Goal: Transaction & Acquisition: Book appointment/travel/reservation

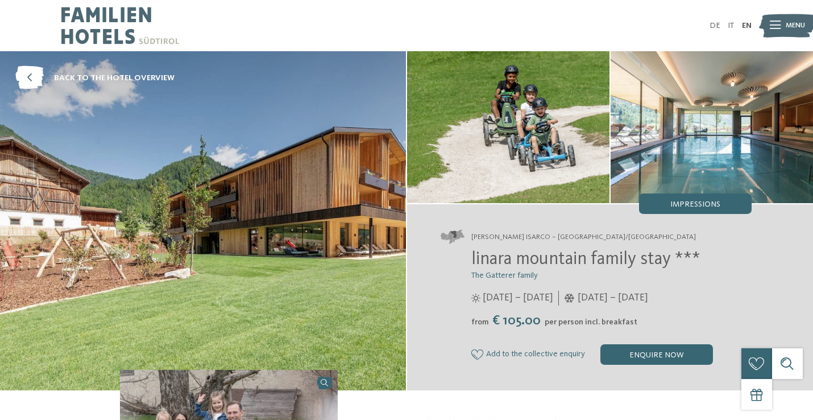
click at [102, 22] on img at bounding box center [120, 25] width 118 height 51
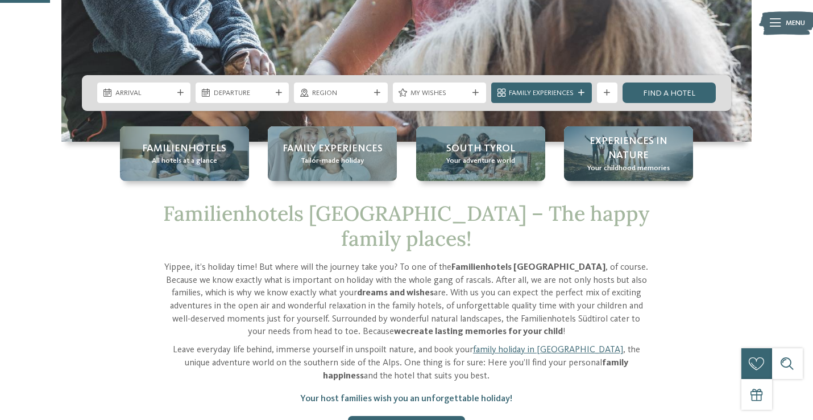
scroll to position [265, 0]
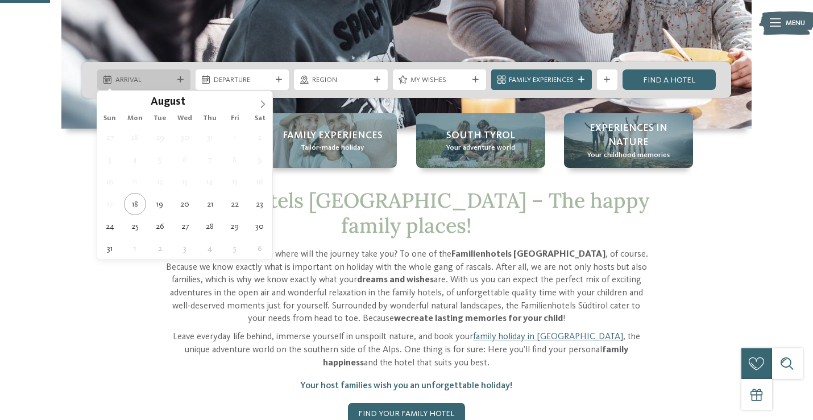
click at [151, 78] on span "Arrival" at bounding box center [143, 80] width 57 height 10
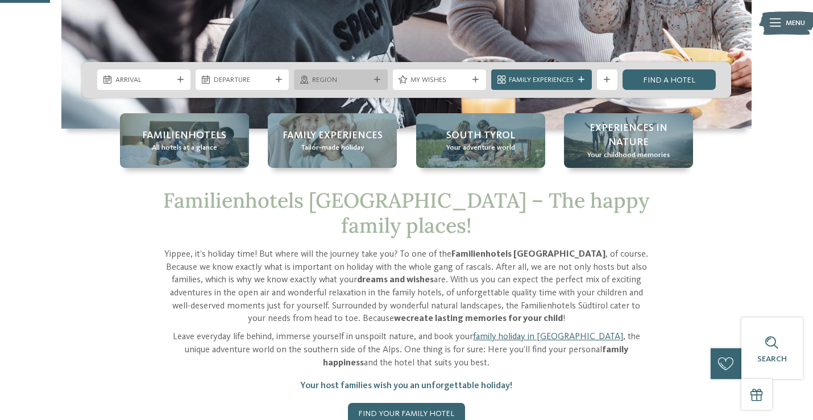
click at [350, 78] on span "Region" at bounding box center [340, 80] width 57 height 10
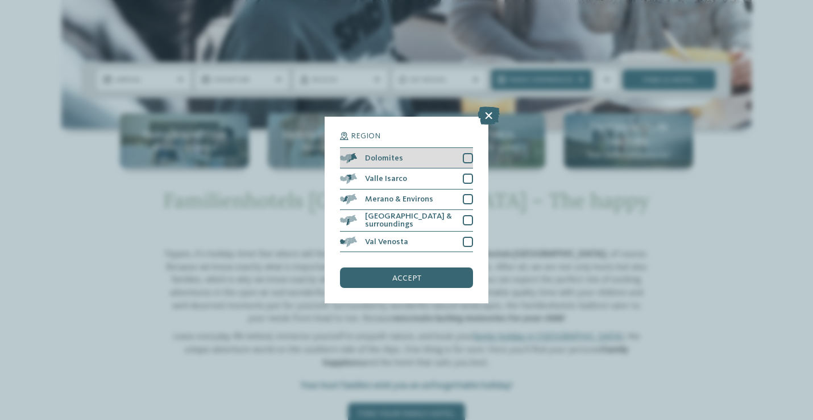
click at [472, 157] on div at bounding box center [468, 158] width 10 height 10
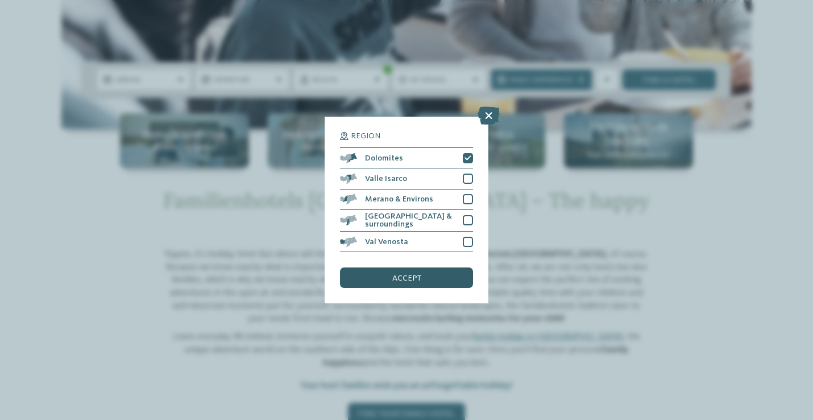
click at [415, 282] on div "accept" at bounding box center [406, 277] width 133 height 20
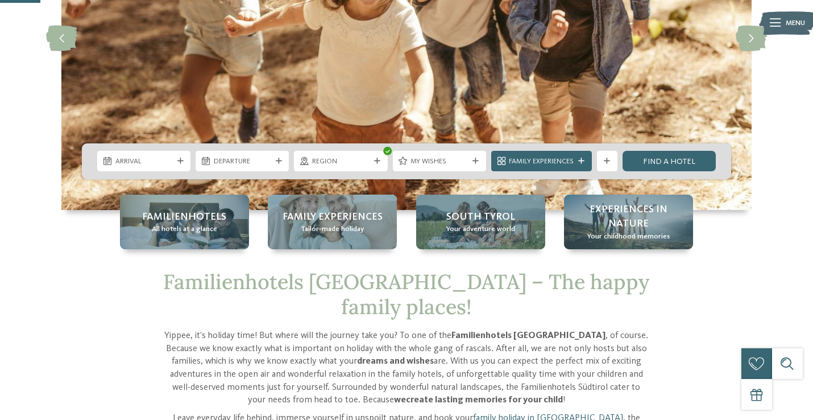
scroll to position [162, 0]
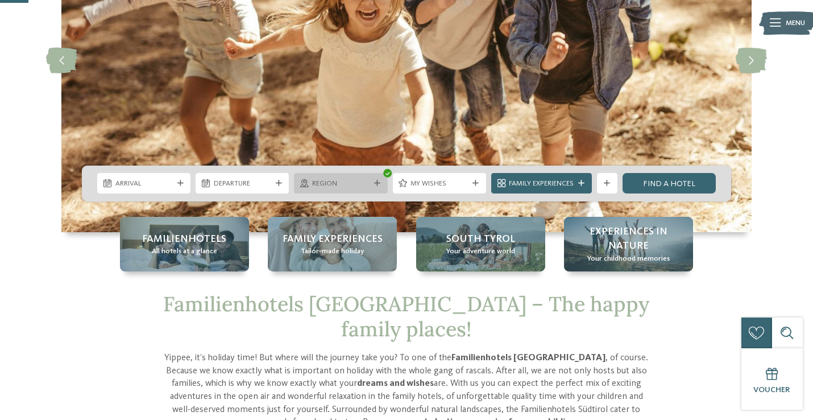
click at [367, 185] on span "Region" at bounding box center [340, 184] width 57 height 10
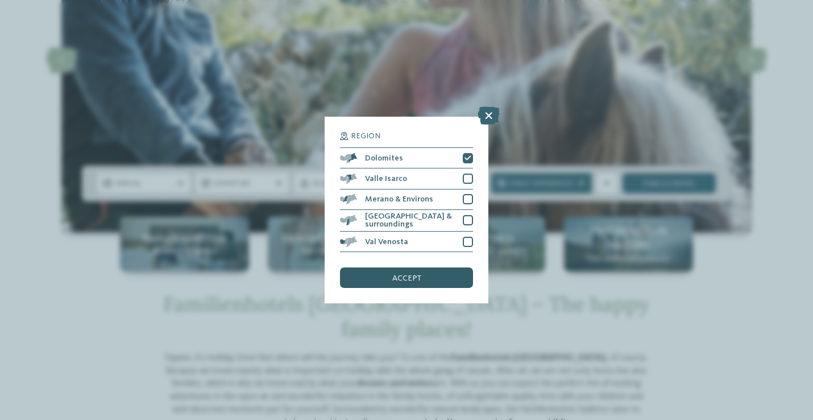
click at [400, 277] on span "accept" at bounding box center [406, 278] width 29 height 8
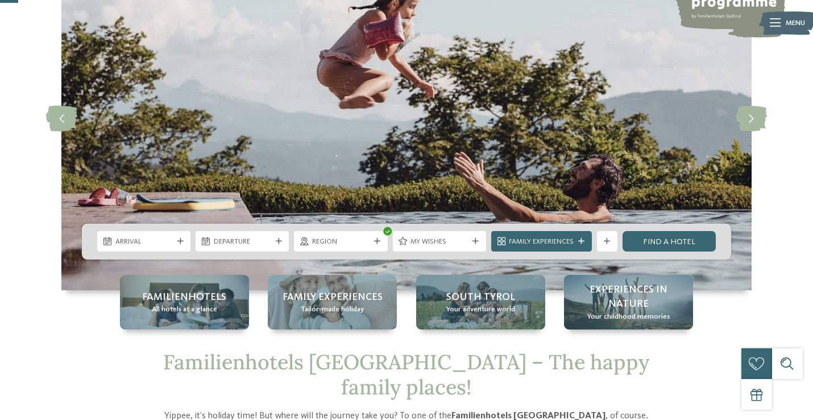
scroll to position [106, 0]
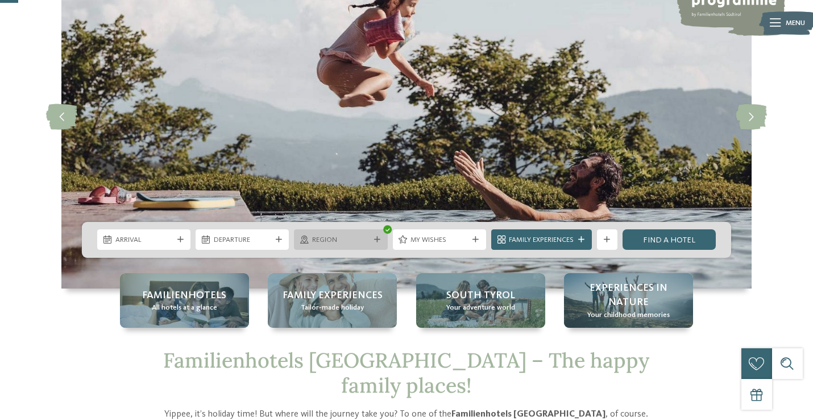
click at [367, 245] on div "Region" at bounding box center [340, 239] width 93 height 20
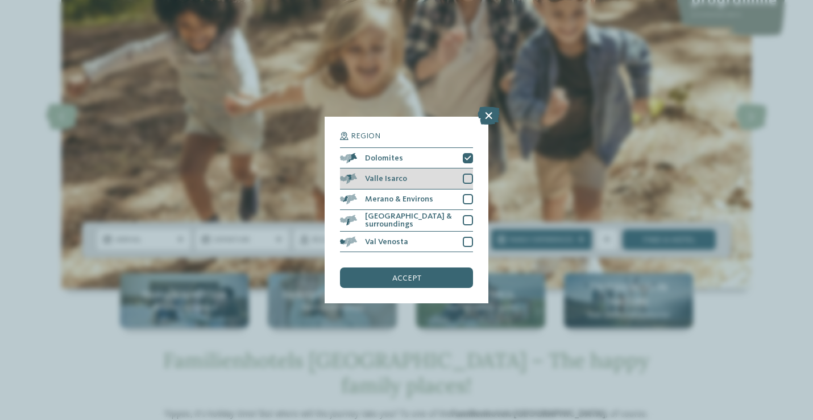
click at [466, 179] on div at bounding box center [468, 178] width 10 height 10
click at [467, 202] on div at bounding box center [468, 199] width 10 height 10
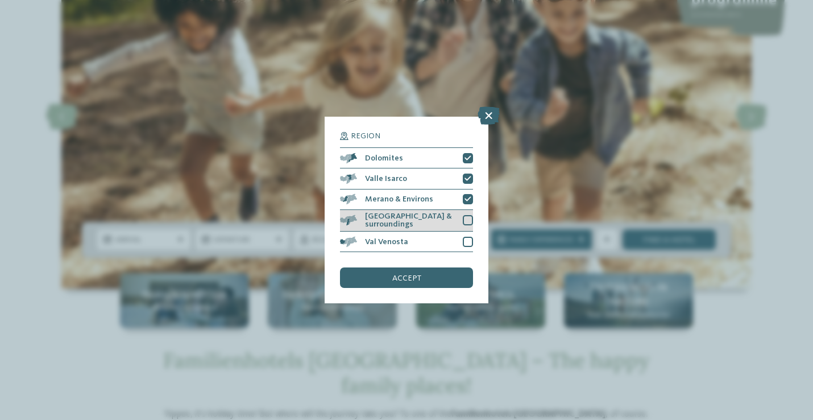
click at [467, 219] on div at bounding box center [468, 220] width 10 height 10
click at [470, 239] on div at bounding box center [468, 241] width 10 height 10
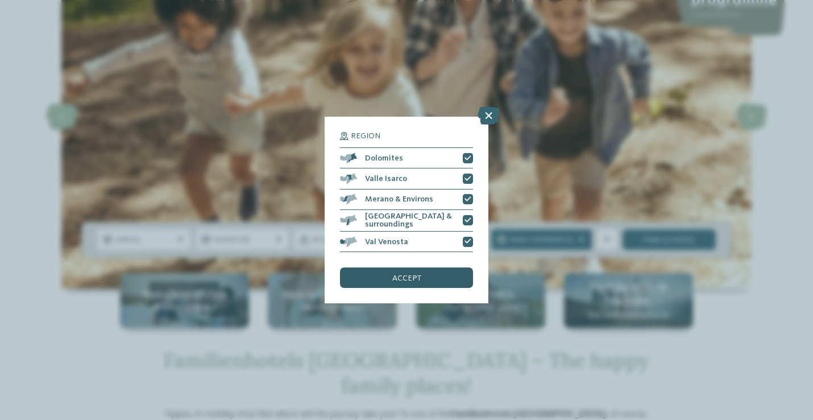
click at [412, 276] on span "accept" at bounding box center [406, 278] width 29 height 8
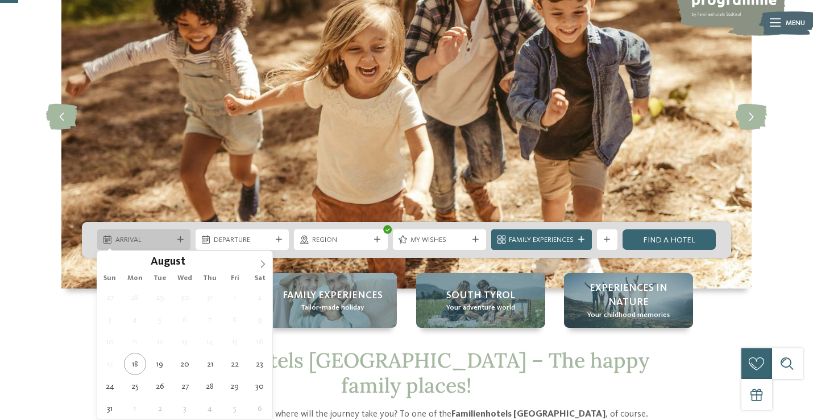
click at [146, 243] on span "Arrival" at bounding box center [143, 240] width 57 height 10
click at [264, 267] on icon at bounding box center [263, 264] width 8 height 8
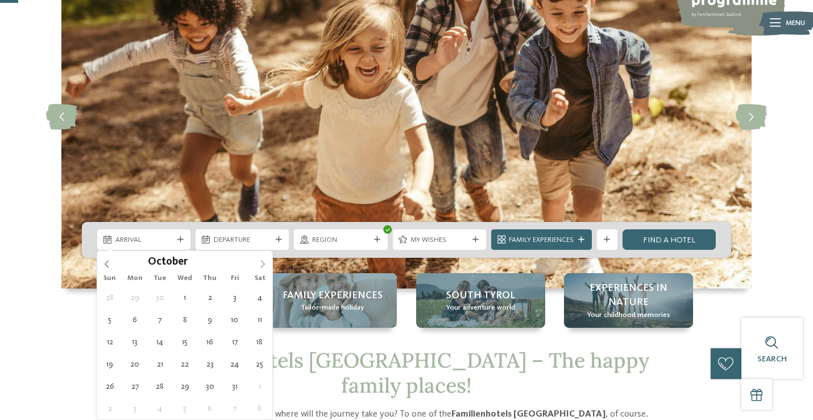
click at [264, 266] on icon at bounding box center [263, 264] width 8 height 8
type div "10.10.2025"
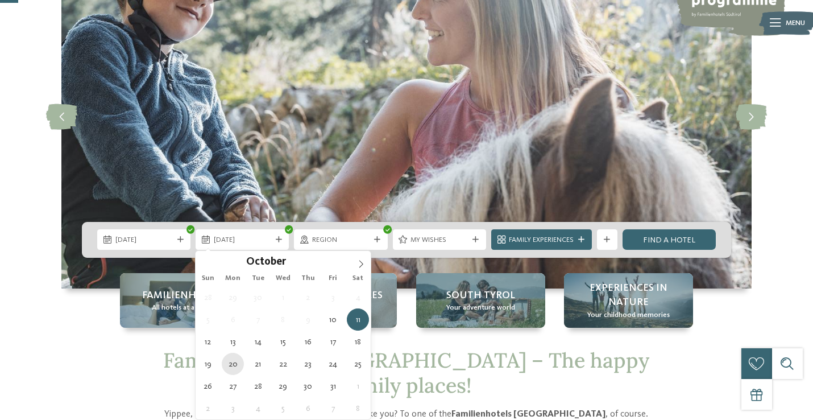
type div "20.10.2025"
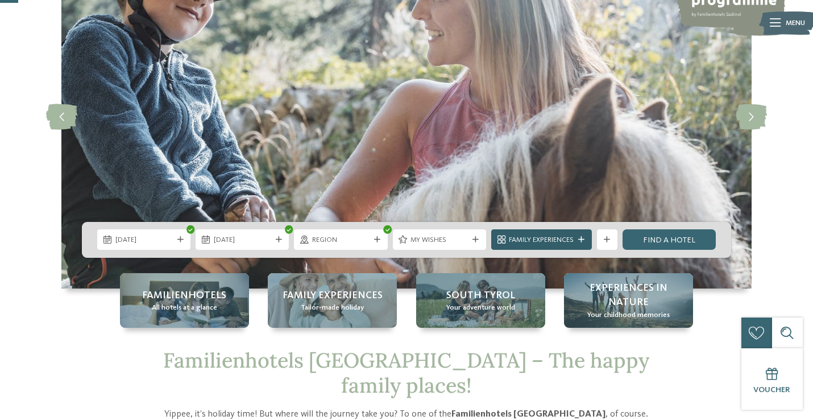
click at [579, 241] on icon at bounding box center [581, 239] width 6 height 6
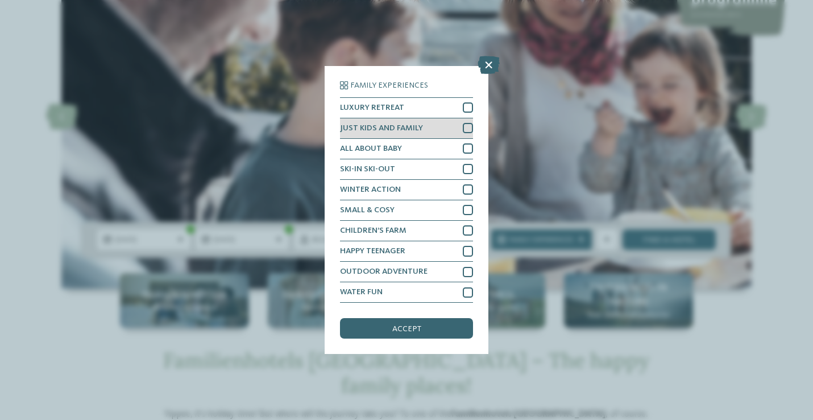
click at [467, 130] on div at bounding box center [468, 128] width 10 height 10
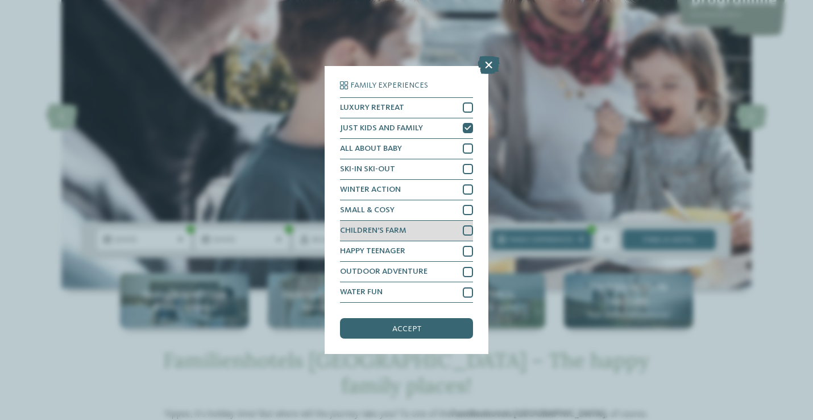
click at [464, 233] on div at bounding box center [468, 230] width 10 height 10
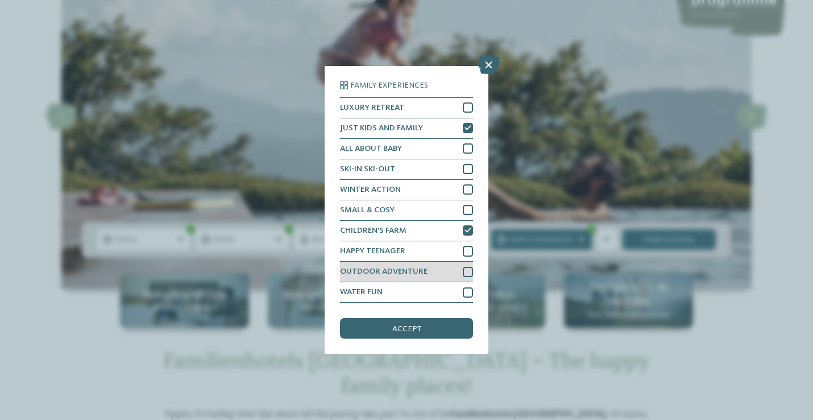
click at [470, 267] on div at bounding box center [468, 272] width 10 height 10
click at [418, 331] on span "accept" at bounding box center [406, 329] width 29 height 8
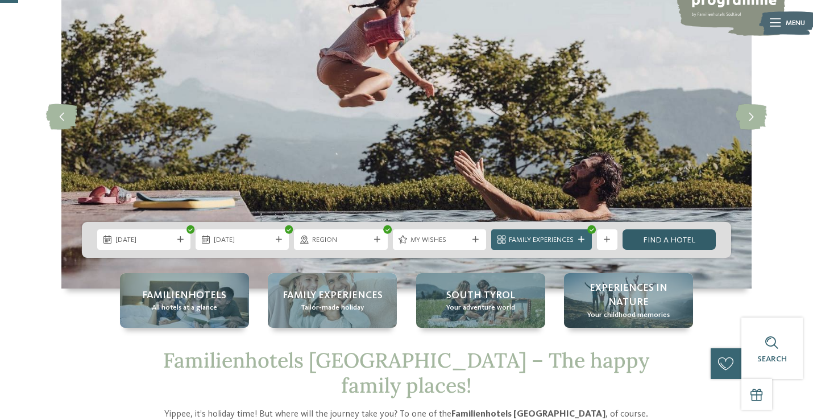
click at [667, 245] on link "Find a hotel" at bounding box center [669, 239] width 93 height 20
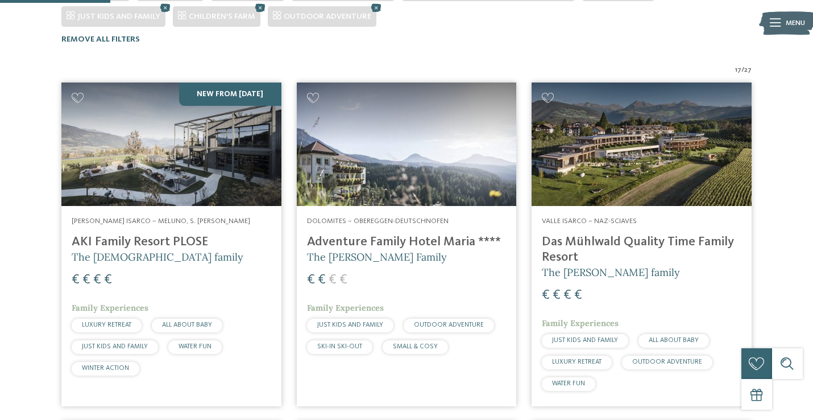
scroll to position [345, 0]
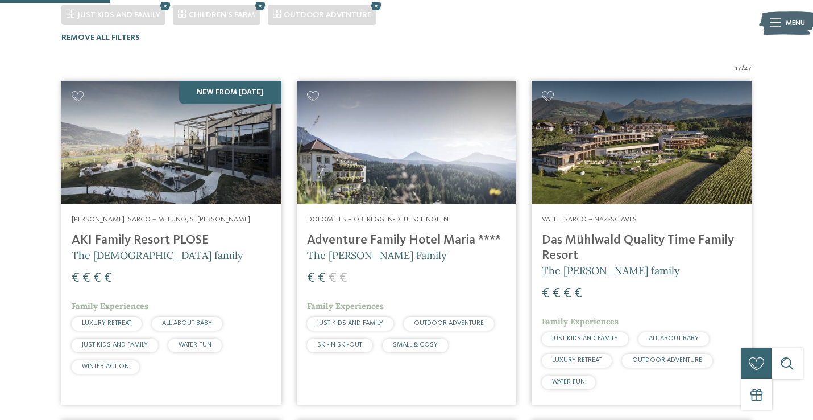
click at [370, 233] on h4 "Adventure Family Hotel Maria ****" at bounding box center [407, 240] width 200 height 15
click at [172, 248] on h5 "The Sanoner family" at bounding box center [172, 255] width 200 height 14
click at [597, 233] on h4 "Das Mühlwald Quality Time Family Resort" at bounding box center [642, 248] width 200 height 31
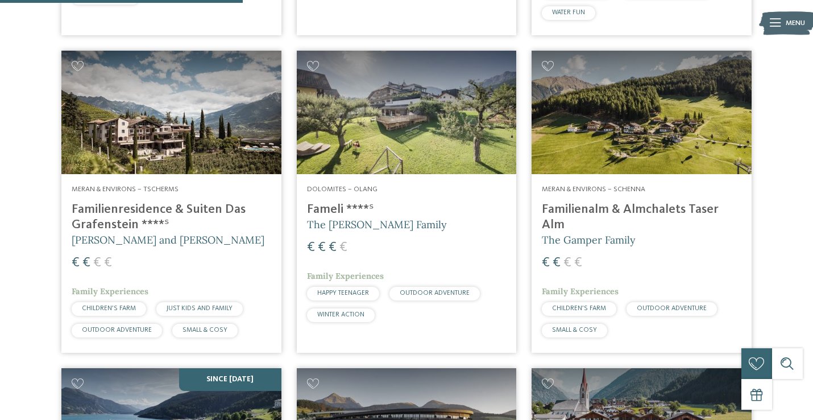
scroll to position [775, 0]
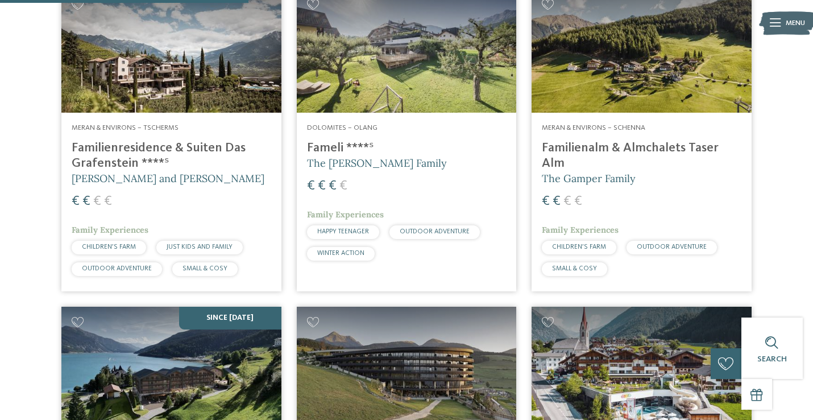
click at [138, 140] on h4 "Familienresidence & Suiten Das Grafenstein ****ˢ" at bounding box center [172, 155] width 200 height 31
click at [334, 140] on h4 "Fameli ****ˢ" at bounding box center [407, 147] width 200 height 15
click at [560, 140] on h4 "Familienalm & Almchalets Taser Alm" at bounding box center [642, 155] width 200 height 31
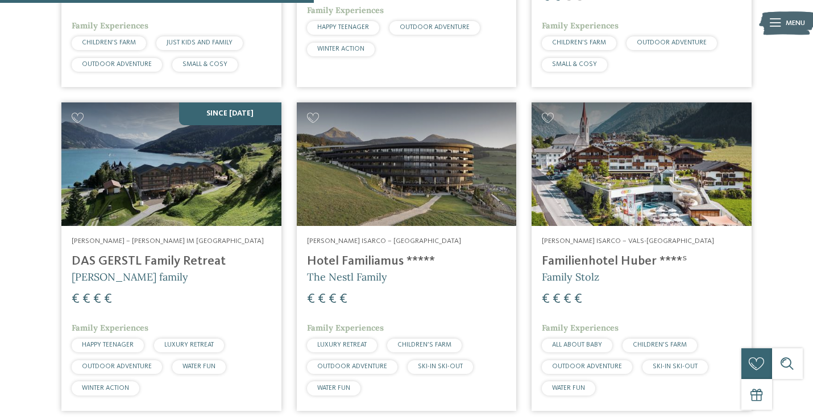
scroll to position [992, 0]
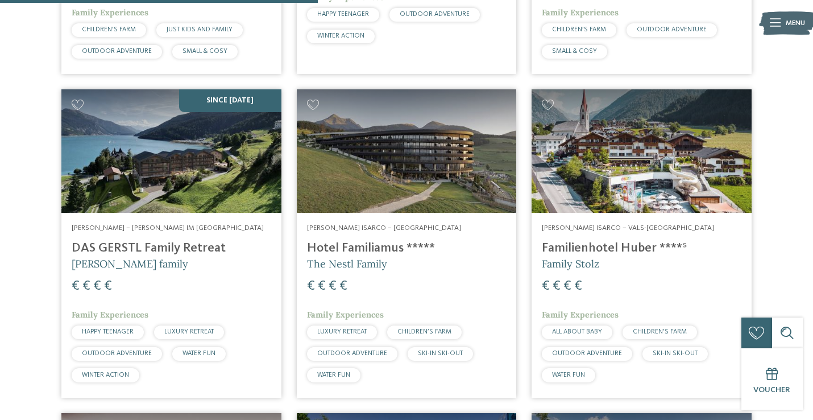
click at [149, 240] on h4 "DAS GERSTL Family Retreat" at bounding box center [172, 247] width 200 height 15
click at [369, 240] on h4 "Hotel Familiamus *****" at bounding box center [407, 247] width 200 height 15
click at [613, 240] on h4 "Familienhotel Huber ****ˢ" at bounding box center [642, 247] width 200 height 15
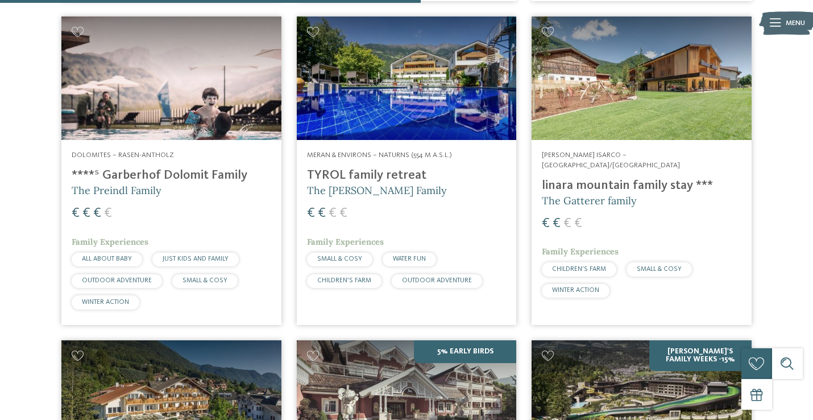
scroll to position [1396, 0]
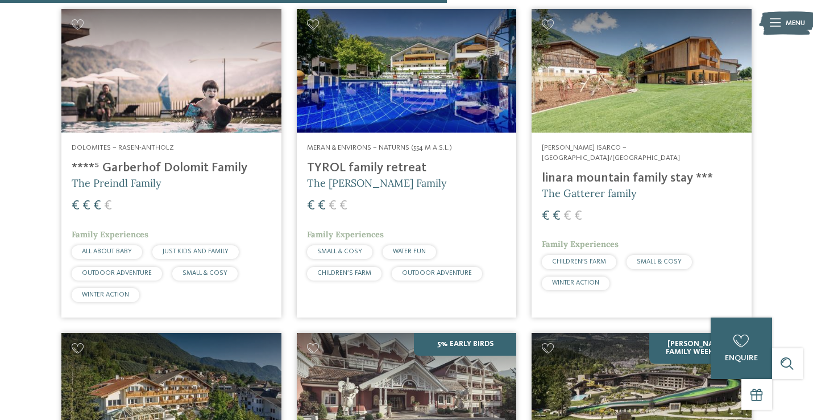
click at [190, 160] on h4 "****ˢ Garberhof Dolomit Family" at bounding box center [172, 167] width 200 height 15
click at [357, 160] on h4 "TYROL family retreat" at bounding box center [407, 167] width 200 height 15
click at [621, 171] on h4 "linara mountain family stay ***" at bounding box center [642, 178] width 200 height 15
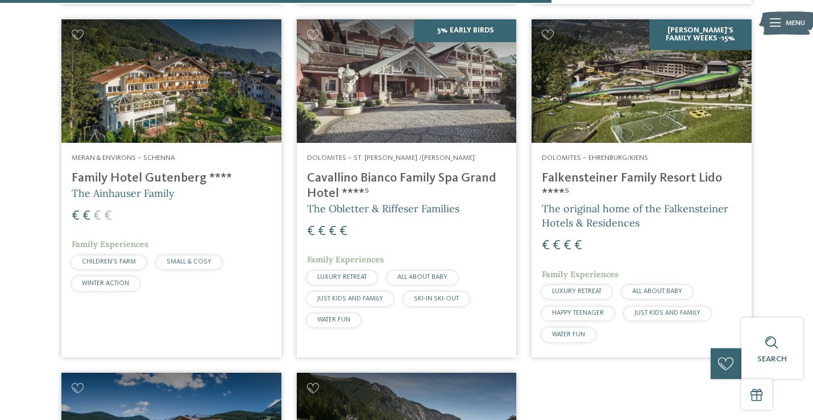
scroll to position [1700, 0]
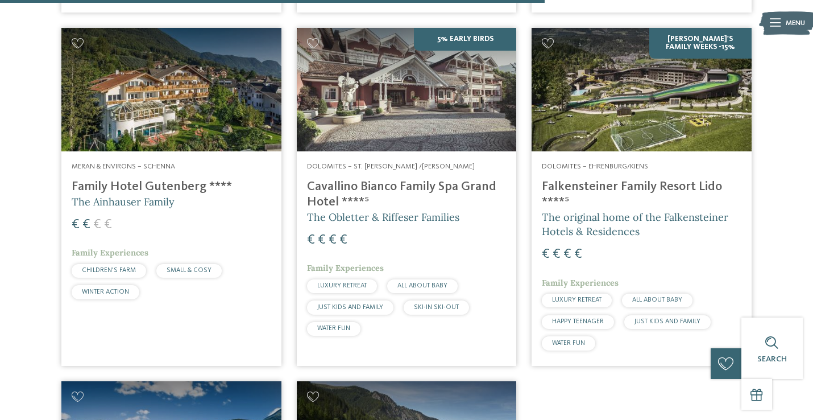
click at [139, 179] on h4 "Family Hotel Gutenberg ****" at bounding box center [172, 186] width 200 height 15
click at [378, 179] on h4 "Cavallino Bianco Family Spa Grand Hotel ****ˢ" at bounding box center [407, 194] width 200 height 31
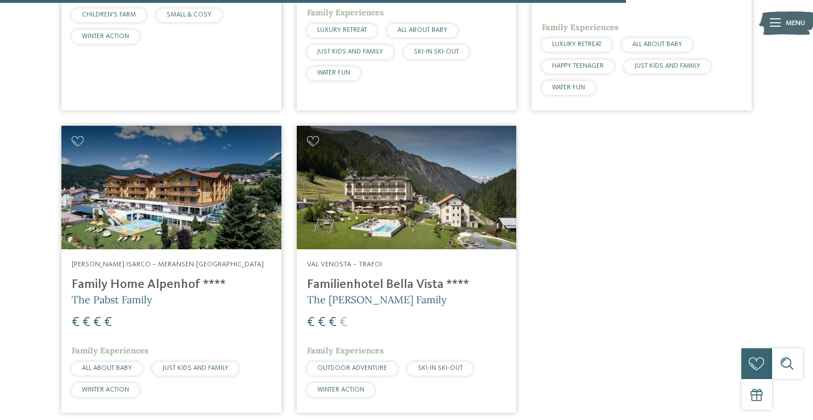
scroll to position [1961, 0]
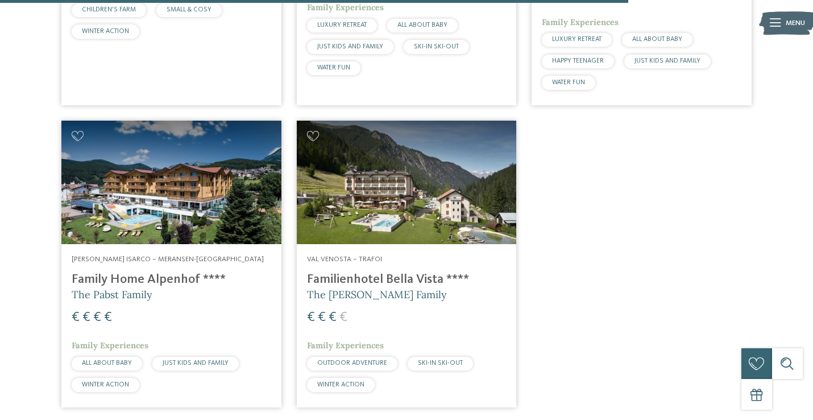
click at [138, 272] on h4 "Family Home Alpenhof ****" at bounding box center [172, 279] width 200 height 15
click at [356, 272] on h4 "Familienhotel Bella Vista ****" at bounding box center [407, 279] width 200 height 15
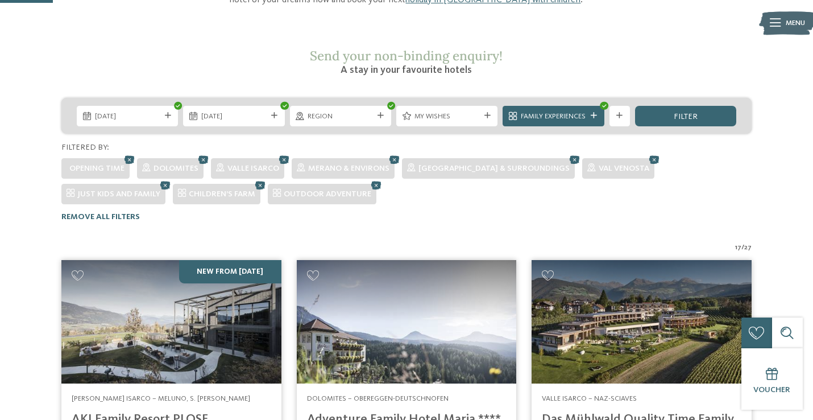
scroll to position [137, 0]
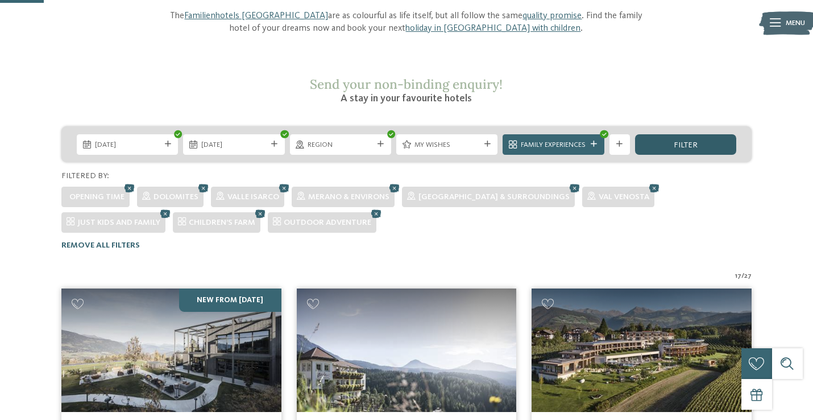
click at [673, 134] on div "filter" at bounding box center [685, 144] width 101 height 20
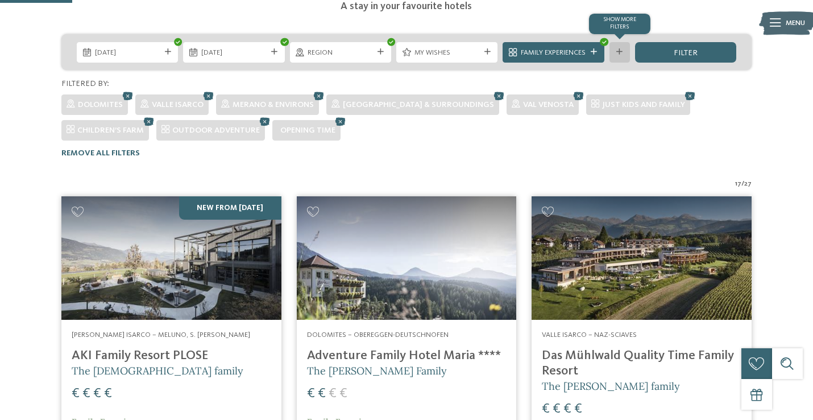
scroll to position [186, 0]
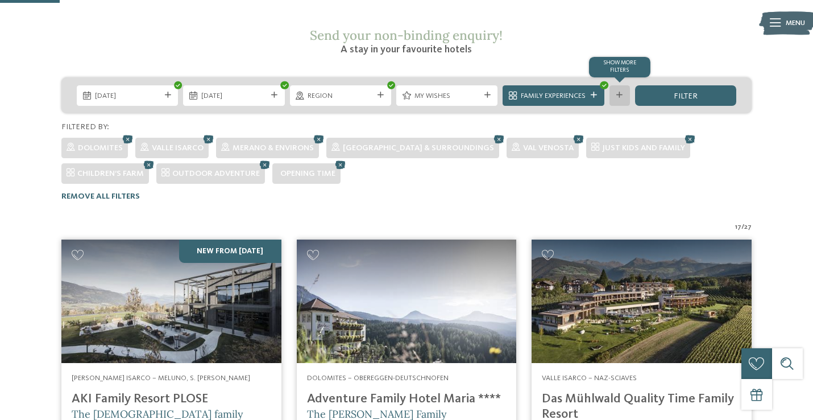
click at [618, 85] on div "Show more filters" at bounding box center [619, 95] width 20 height 20
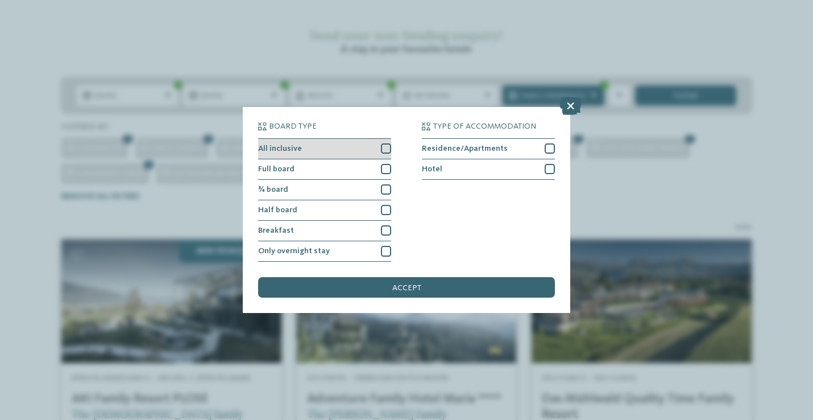
click at [391, 148] on div at bounding box center [386, 148] width 10 height 10
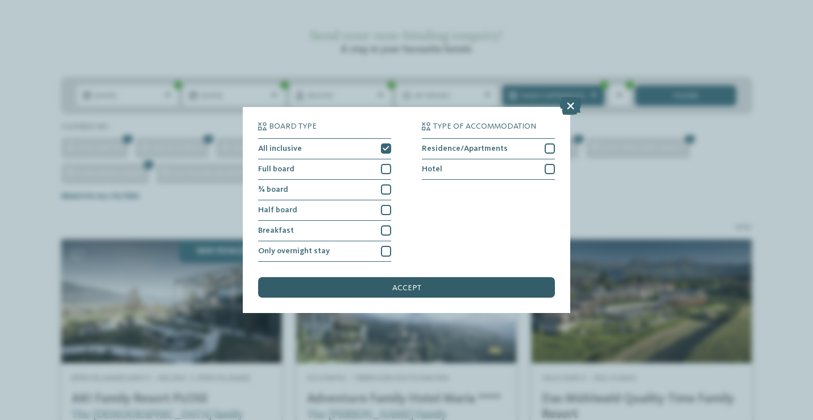
click at [391, 291] on div "accept" at bounding box center [406, 287] width 297 height 20
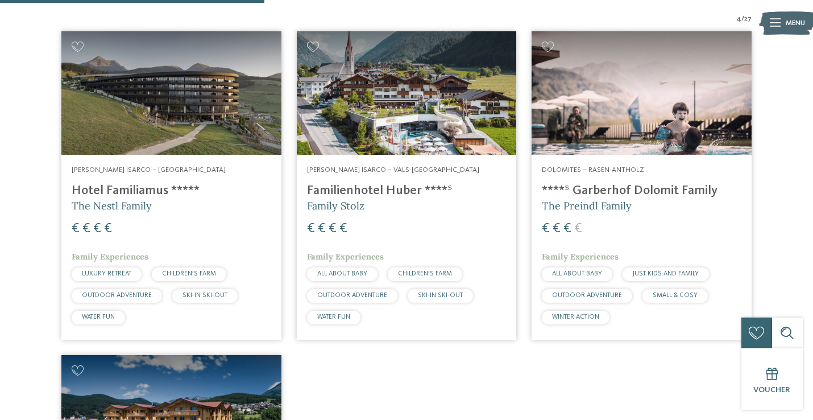
scroll to position [357, 0]
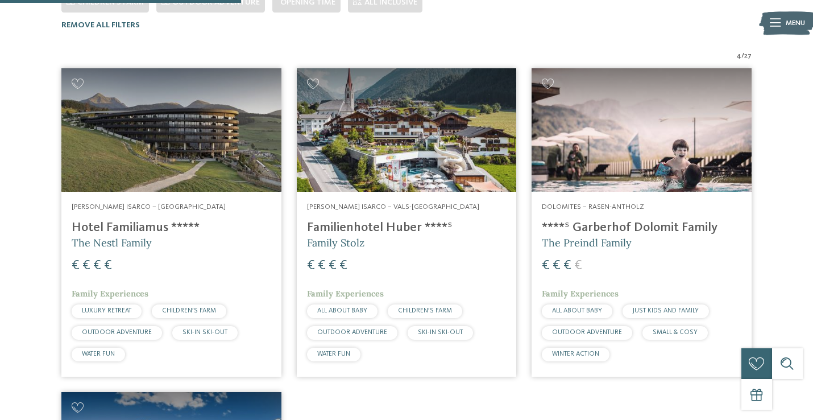
click at [609, 125] on img at bounding box center [642, 129] width 220 height 123
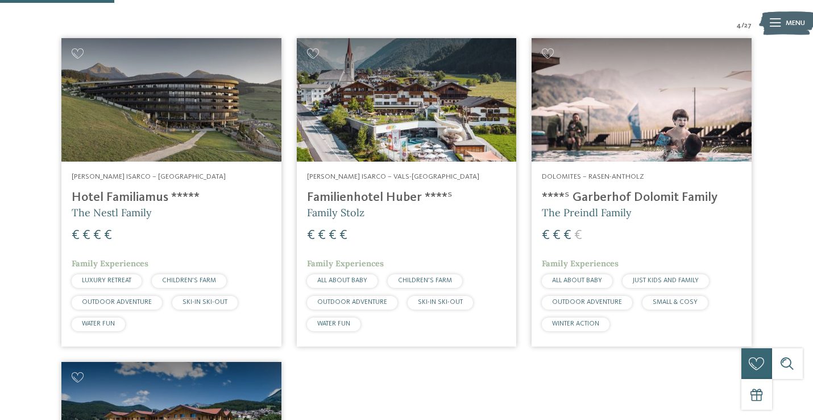
scroll to position [0, 0]
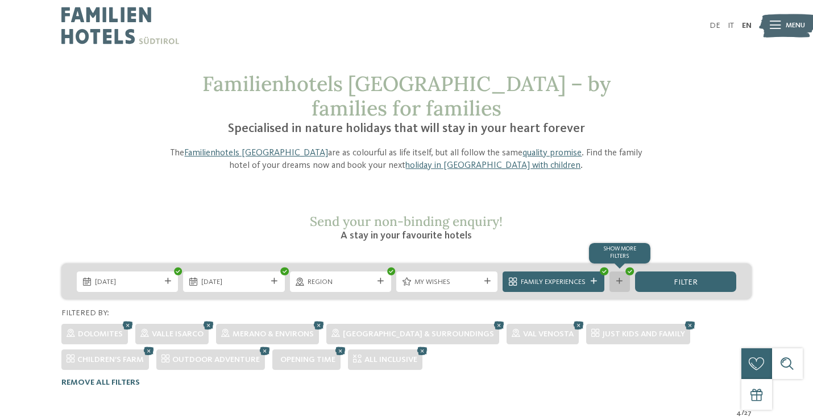
click at [624, 271] on div "Show more filters" at bounding box center [619, 281] width 20 height 20
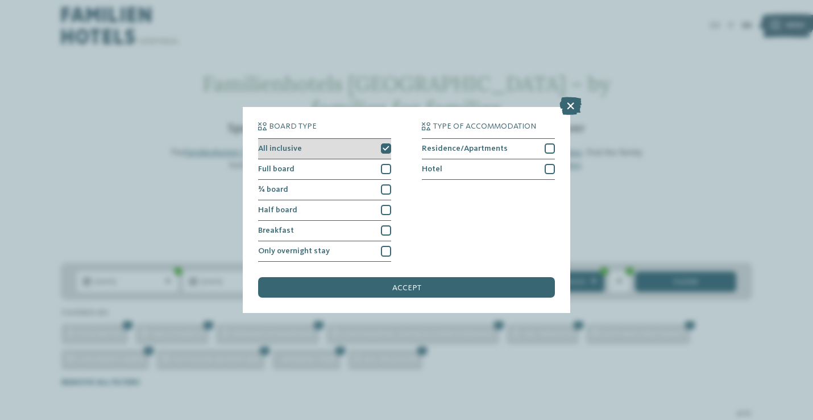
click at [388, 148] on icon at bounding box center [386, 149] width 7 height 6
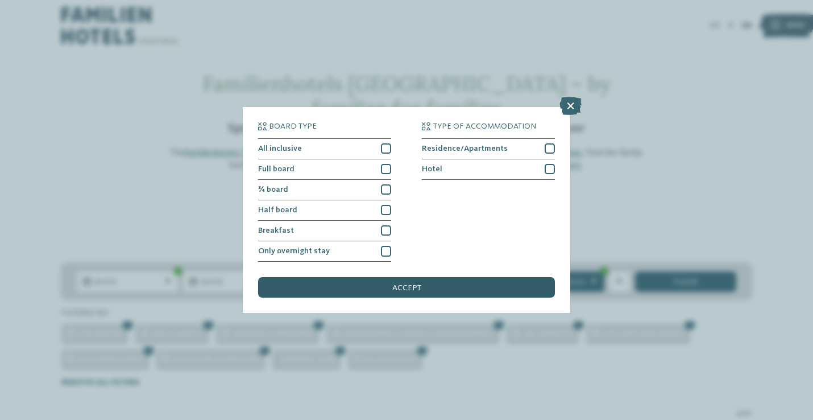
click at [413, 282] on div "accept" at bounding box center [406, 287] width 297 height 20
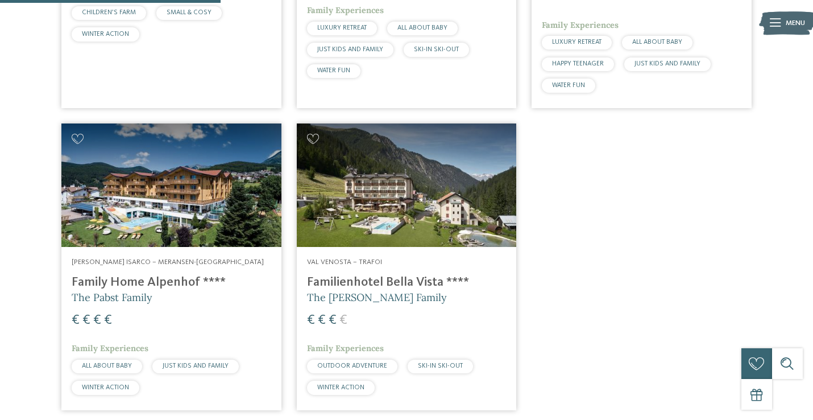
scroll to position [689, 0]
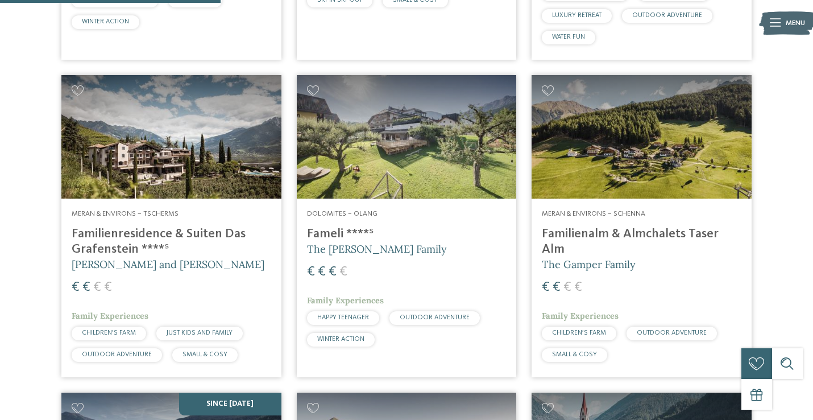
click at [625, 226] on h4 "Familienalm & Almchalets Taser Alm" at bounding box center [642, 241] width 200 height 31
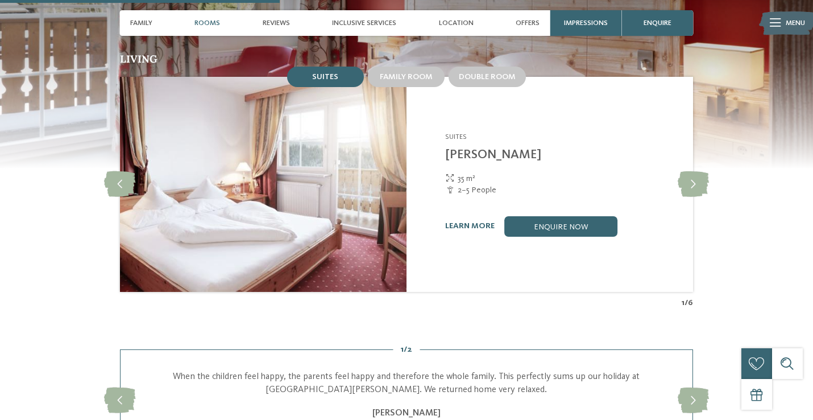
scroll to position [1019, 0]
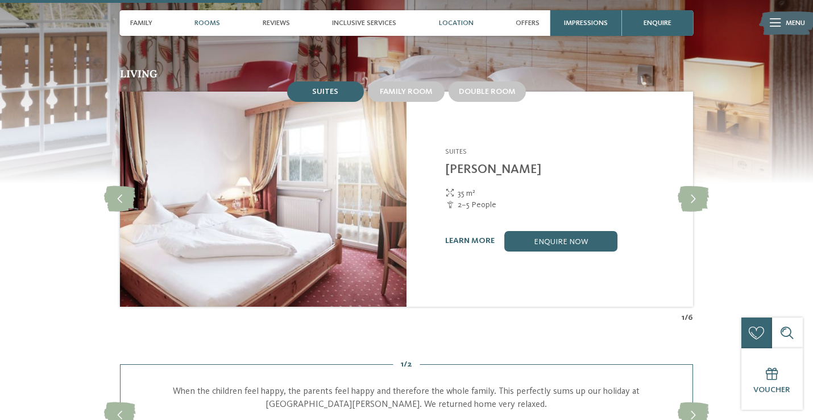
click at [450, 23] on span "Location" at bounding box center [456, 23] width 35 height 9
click at [458, 19] on span "Location" at bounding box center [456, 23] width 35 height 9
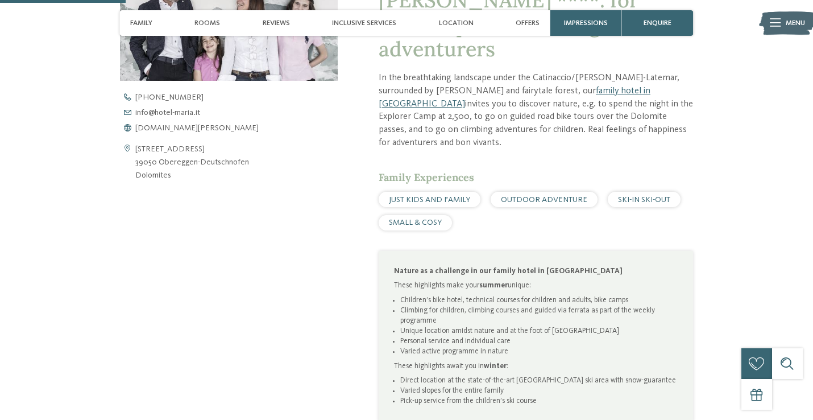
scroll to position [445, 0]
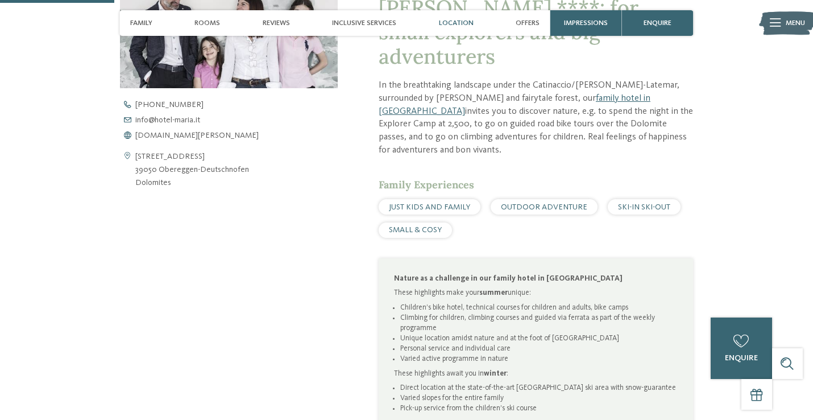
click at [458, 18] on div "Location" at bounding box center [456, 23] width 45 height 26
drag, startPoint x: 189, startPoint y: 159, endPoint x: 143, endPoint y: 157, distance: 46.1
click at [143, 157] on address "Obereggen 12 39050 Obereggen-Deutschnofen Dolomites" at bounding box center [192, 169] width 114 height 39
drag, startPoint x: 250, startPoint y: 170, endPoint x: 132, endPoint y: 156, distance: 118.5
click at [132, 156] on div "Obereggen 12 39050 Obereggen-Deutschnofen Dolomites" at bounding box center [229, 169] width 218 height 39
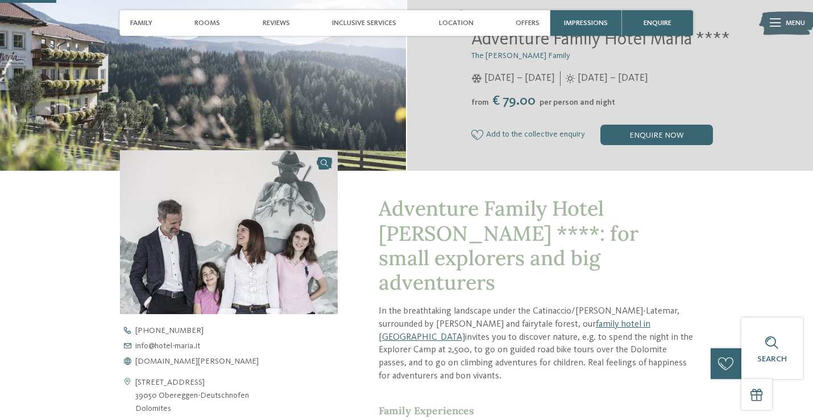
scroll to position [219, 0]
copy div "Obereggen 12 39050 Obereggen-Deutschnofen"
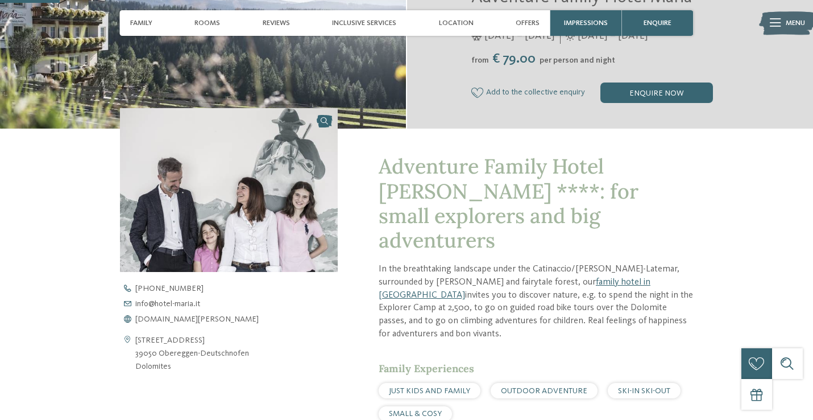
scroll to position [302, 0]
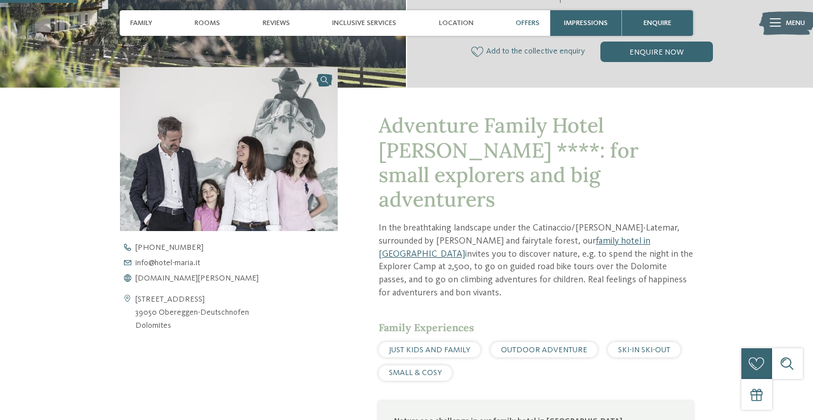
click at [529, 21] on span "Offers" at bounding box center [528, 23] width 24 height 9
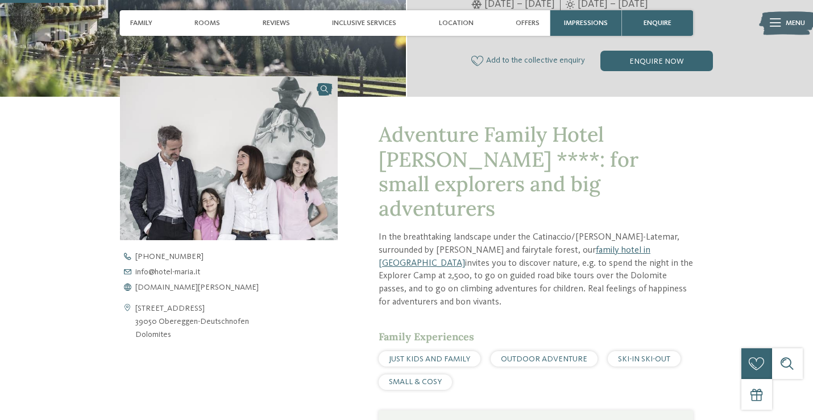
scroll to position [302, 0]
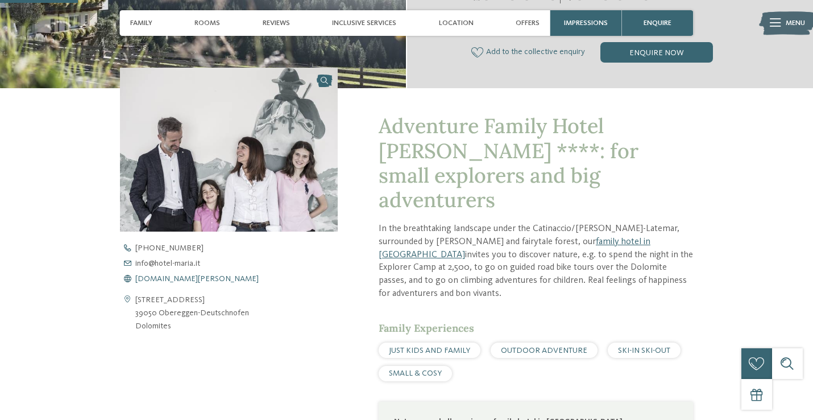
click at [170, 281] on span "www.hotel-maria.it" at bounding box center [196, 279] width 123 height 8
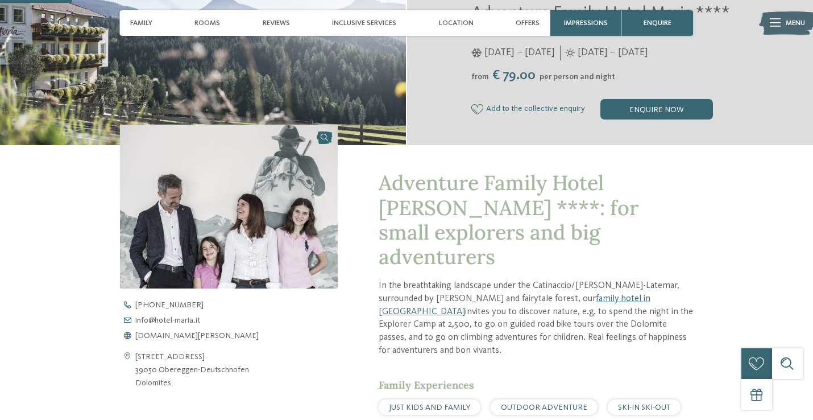
scroll to position [288, 0]
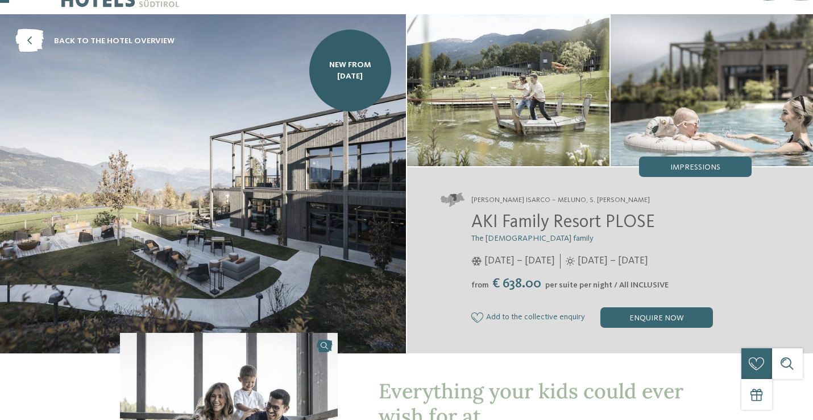
scroll to position [35, 0]
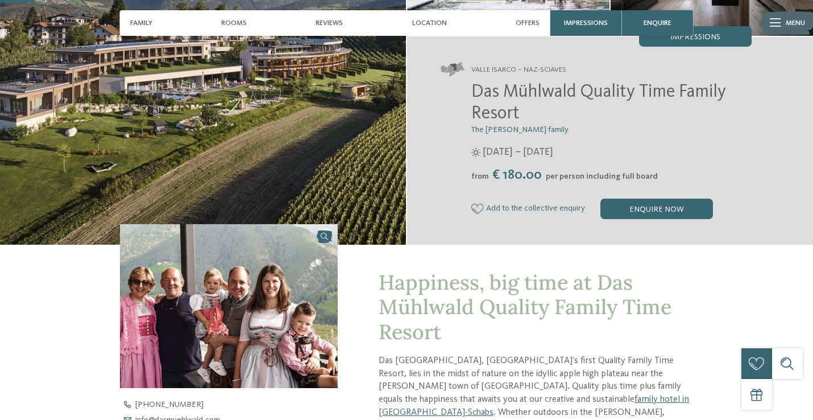
scroll to position [185, 0]
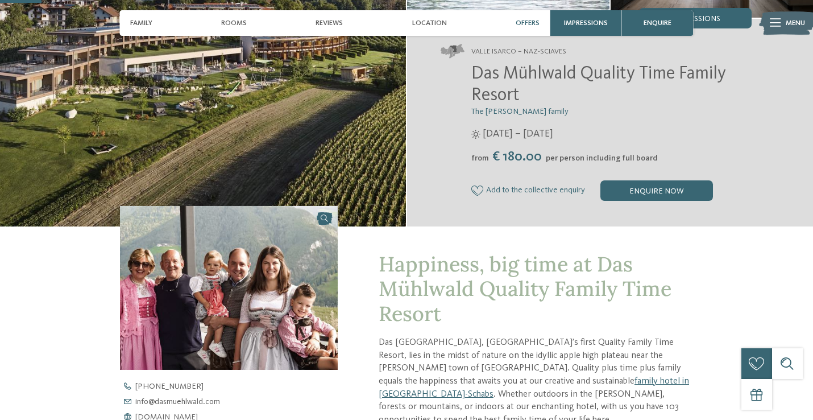
click at [524, 26] on span "Offers" at bounding box center [528, 23] width 24 height 9
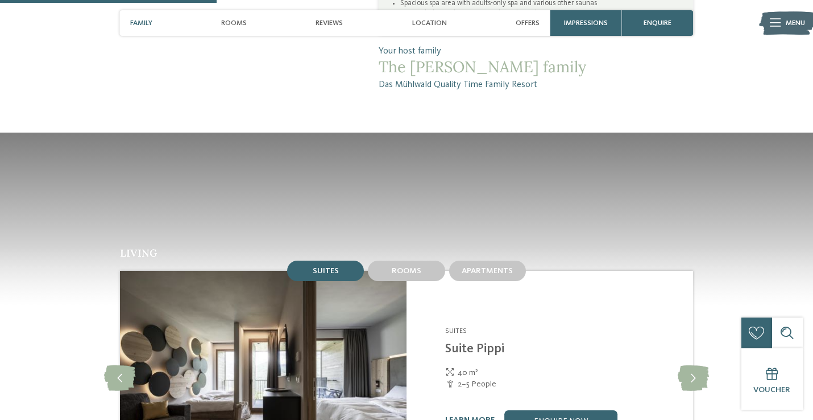
scroll to position [738, 0]
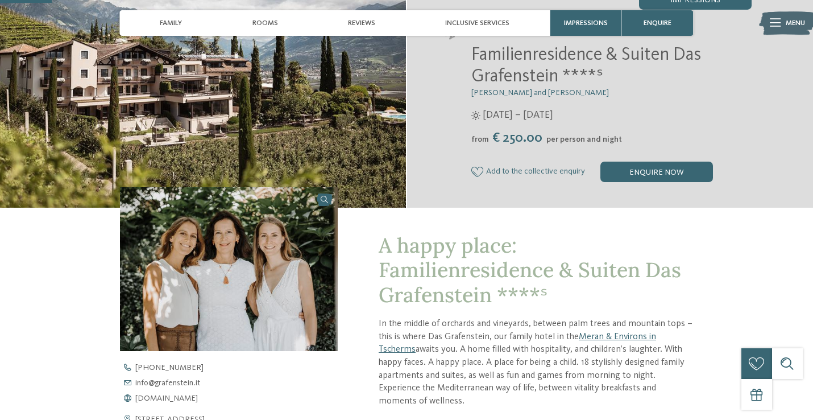
scroll to position [205, 0]
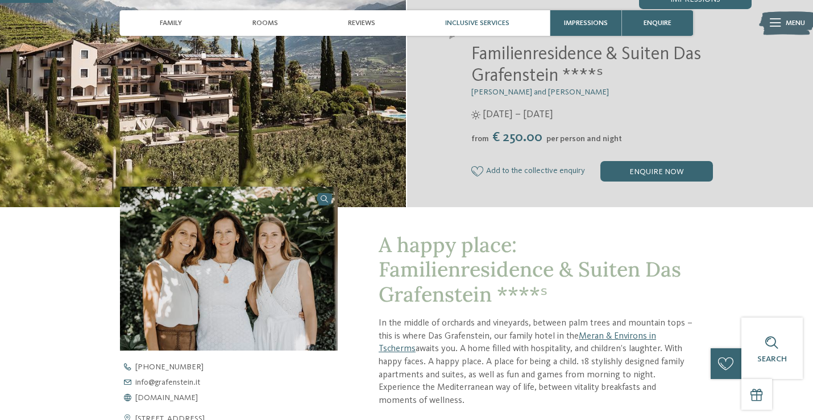
click at [468, 24] on span "Inclusive services" at bounding box center [477, 23] width 64 height 9
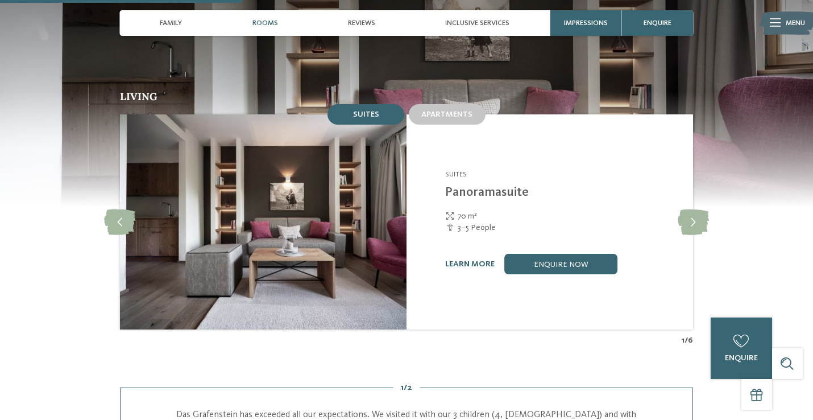
scroll to position [940, 0]
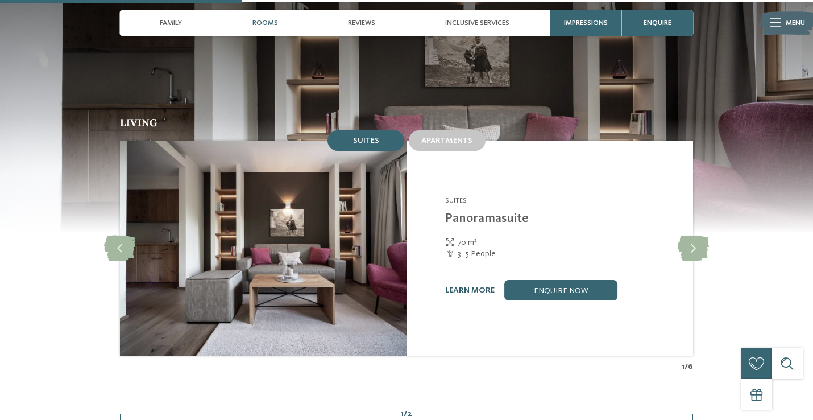
click at [459, 286] on link "learn more" at bounding box center [469, 290] width 49 height 8
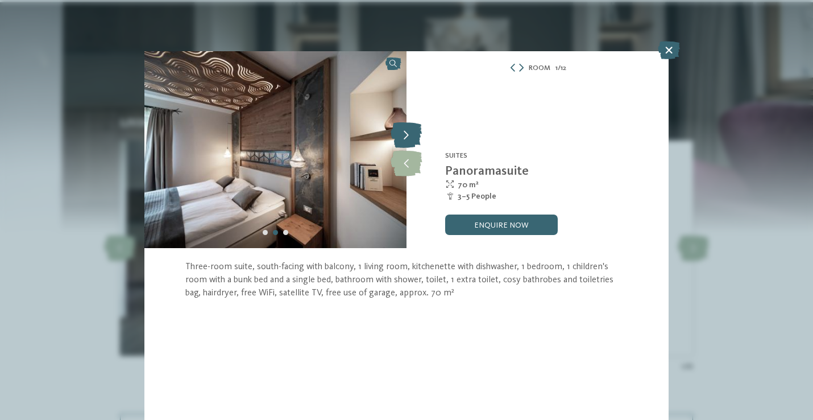
click at [404, 132] on icon at bounding box center [406, 136] width 31 height 26
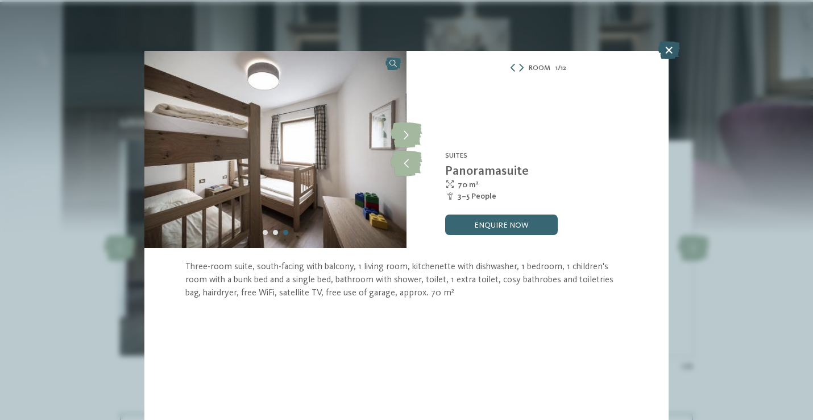
click at [667, 52] on icon at bounding box center [669, 50] width 22 height 18
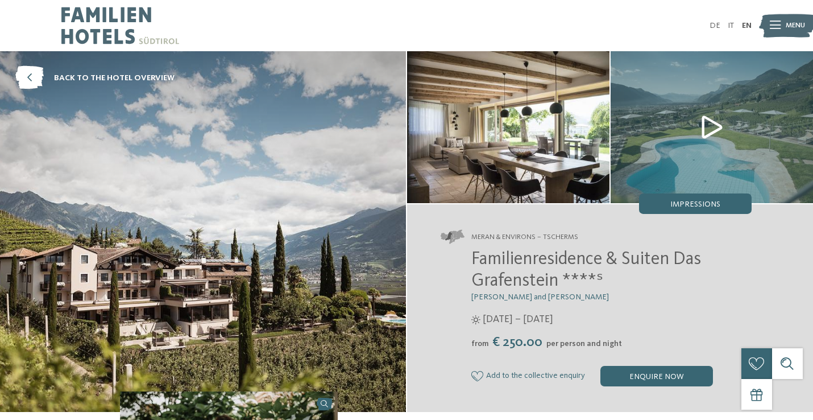
scroll to position [5, 0]
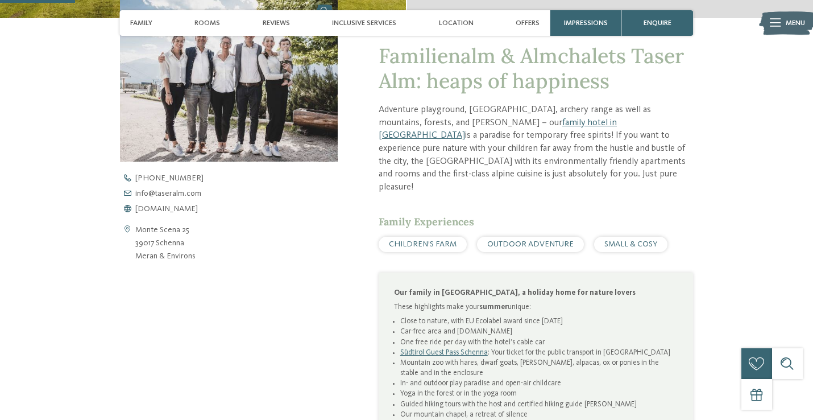
scroll to position [415, 0]
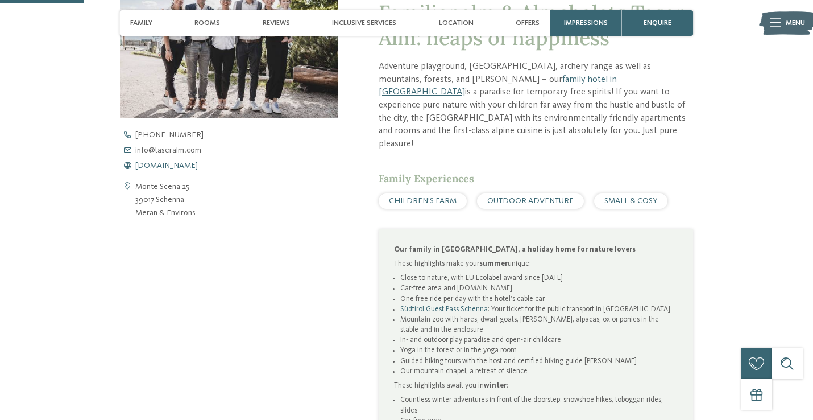
click at [164, 165] on span "www.taseralm.com" at bounding box center [166, 165] width 63 height 8
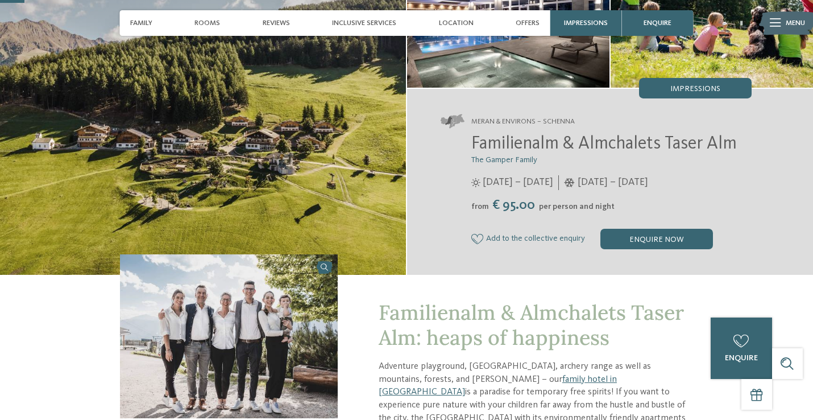
scroll to position [115, 0]
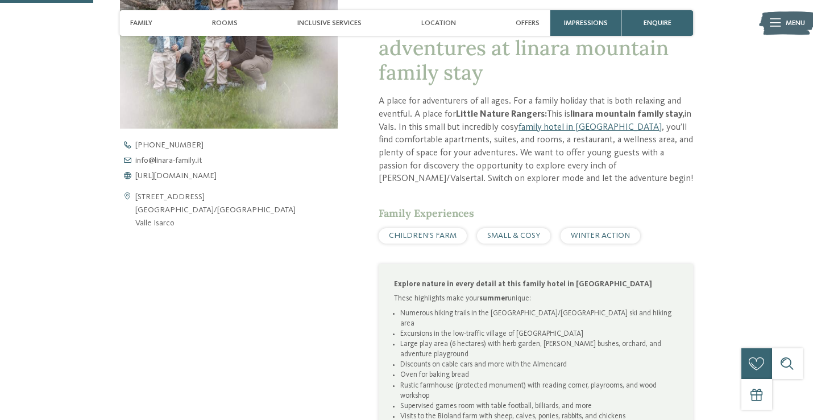
scroll to position [377, 0]
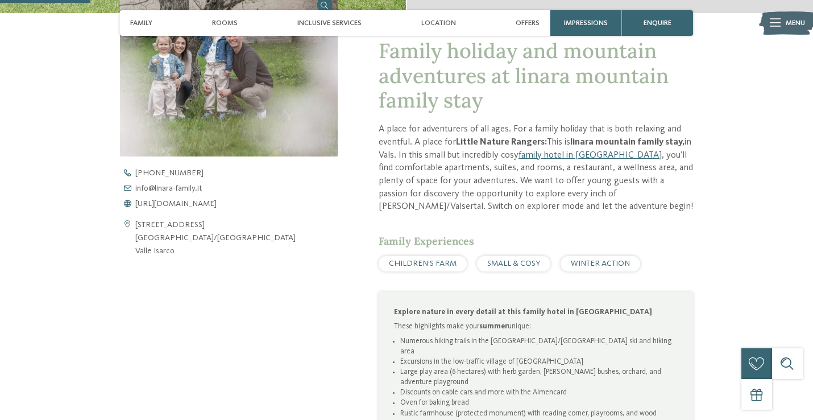
drag, startPoint x: 182, startPoint y: 253, endPoint x: 136, endPoint y: 227, distance: 53.2
click at [136, 227] on address "Via Kirchdorf 40 39037 Rio di Pusteria/Valles Valle Isarco" at bounding box center [215, 237] width 160 height 39
copy address "Via Kirchdorf 40 39037 Rio di Pusteria/Valles Valle Isarco"
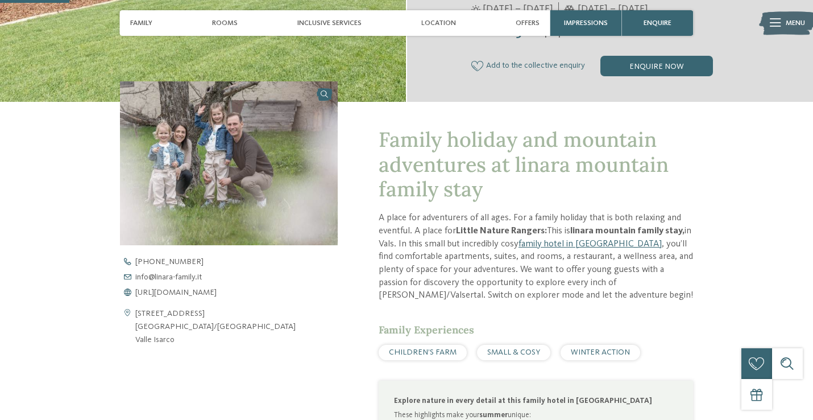
scroll to position [288, 0]
click at [194, 341] on address "Via Kirchdorf 40 39037 Rio di Pusteria/Valles Valle Isarco" at bounding box center [215, 327] width 160 height 39
drag, startPoint x: 181, startPoint y: 341, endPoint x: 136, endPoint y: 316, distance: 51.9
click at [136, 316] on address "Via Kirchdorf 40 39037 Rio di Pusteria/Valles Valle Isarco" at bounding box center [215, 327] width 160 height 39
copy address "Via Kirchdorf 40 39037 Rio di Pusteria/Valles Valle Isarco"
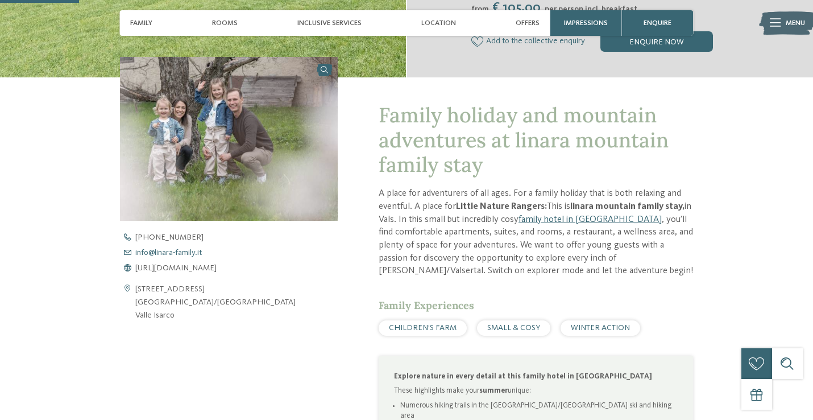
scroll to position [330, 0]
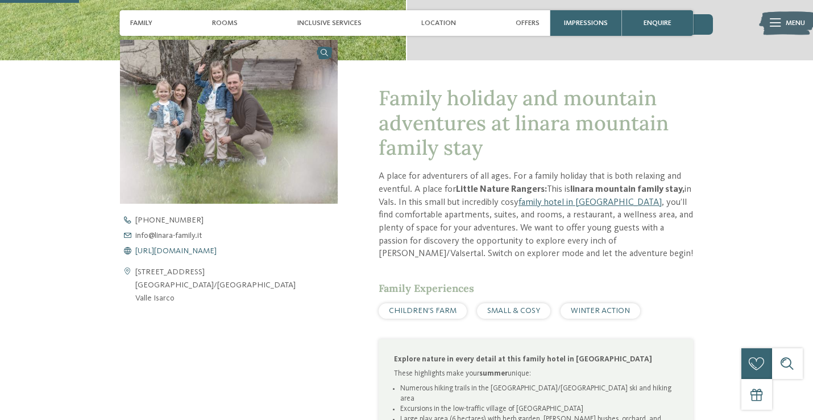
click at [180, 252] on span "https://www.linara-family.it/en" at bounding box center [175, 251] width 81 height 8
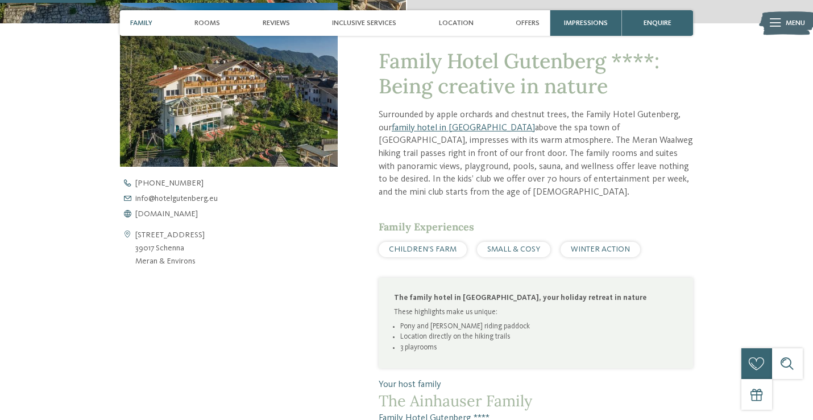
scroll to position [375, 0]
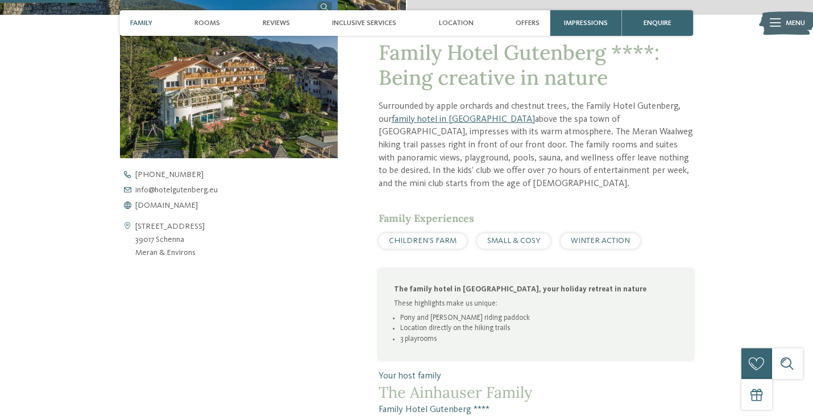
drag, startPoint x: 197, startPoint y: 250, endPoint x: 136, endPoint y: 227, distance: 65.5
click at [136, 227] on div "[STREET_ADDRESS] 39017 Schenna Meran & Environs" at bounding box center [229, 239] width 218 height 39
copy address "[STREET_ADDRESS] & Environs"
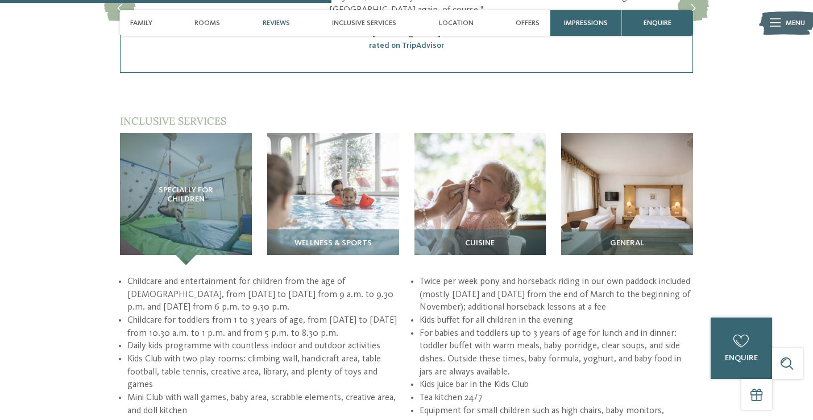
scroll to position [1286, 0]
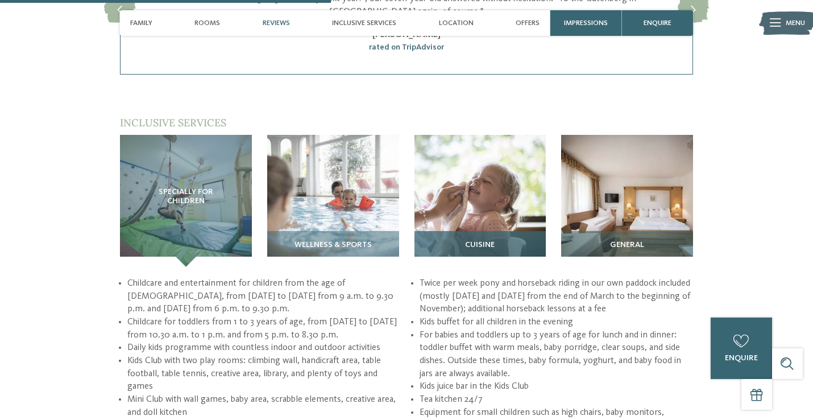
click at [489, 240] on span "Cuisine" at bounding box center [480, 244] width 30 height 9
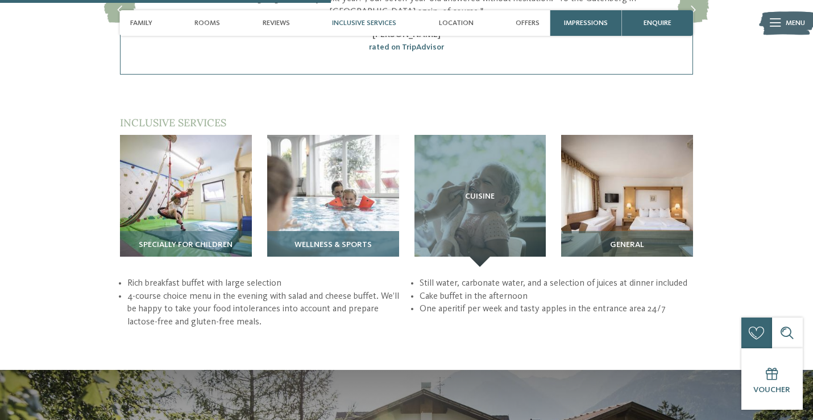
click at [363, 231] on div "Wellness & sports" at bounding box center [333, 249] width 132 height 36
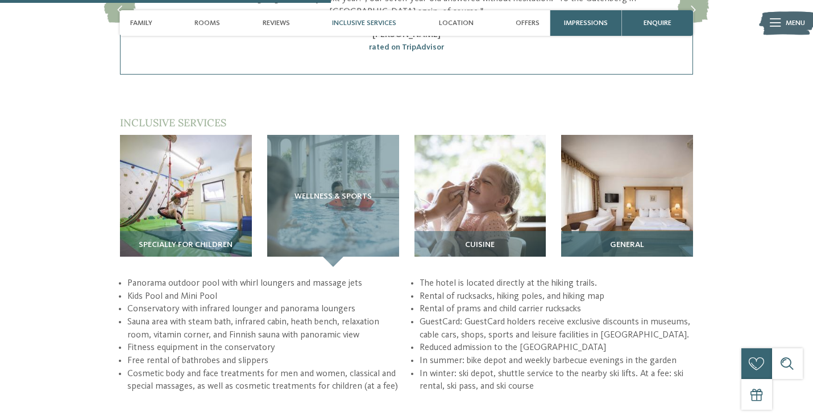
click at [620, 240] on span "General" at bounding box center [627, 244] width 34 height 9
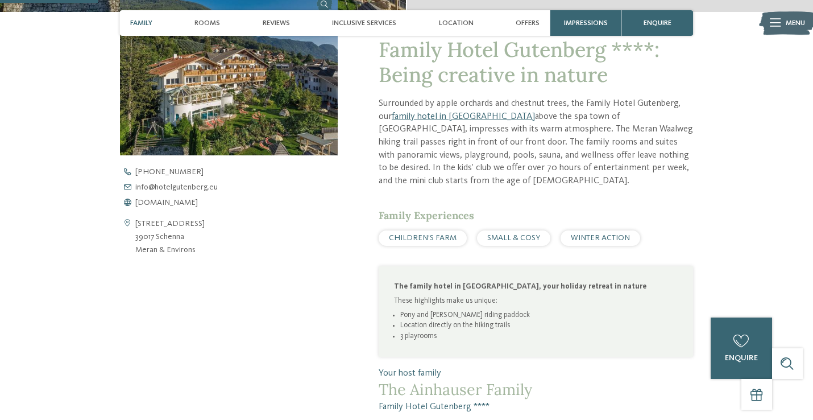
scroll to position [367, 0]
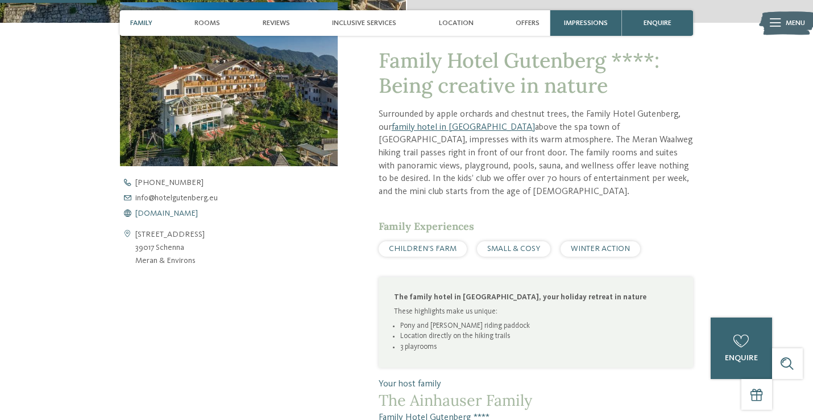
click at [169, 216] on span "[DOMAIN_NAME]" at bounding box center [166, 213] width 63 height 8
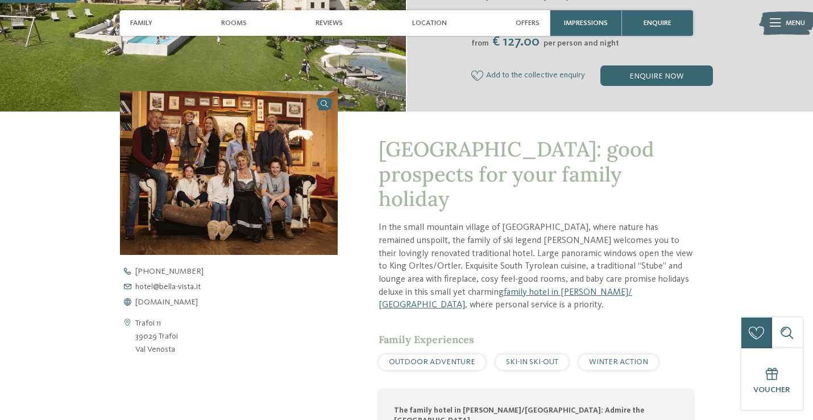
scroll to position [303, 0]
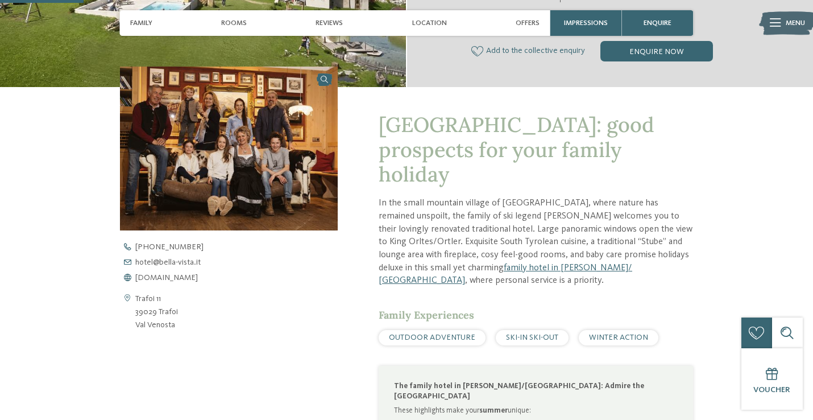
drag, startPoint x: 177, startPoint y: 329, endPoint x: 132, endPoint y: 299, distance: 54.2
click at [132, 299] on div "Trafoi 11 39029 Trafoi Val Venosta" at bounding box center [229, 311] width 218 height 39
copy div "Trafoi 11 39029 Trafoi Val Venosta"
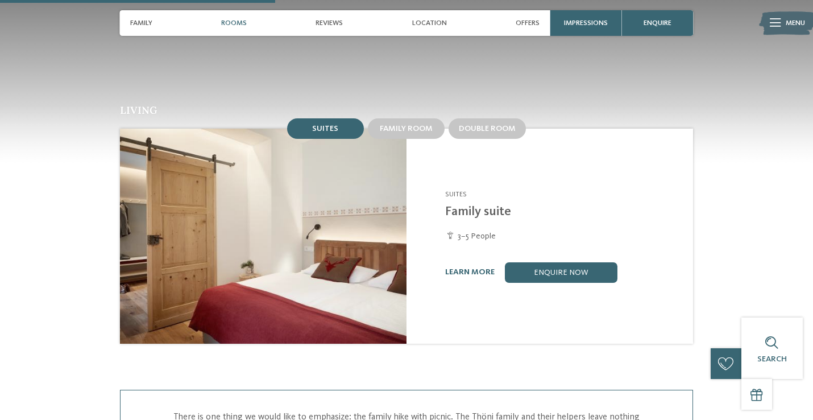
scroll to position [992, 0]
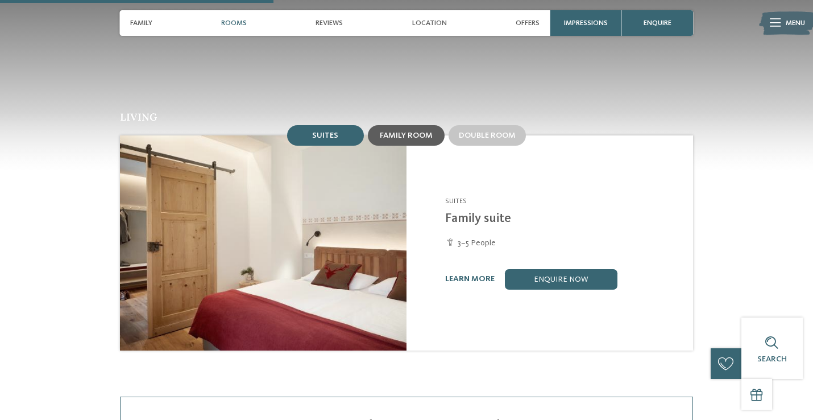
click at [417, 131] on span "Family room" at bounding box center [406, 135] width 53 height 8
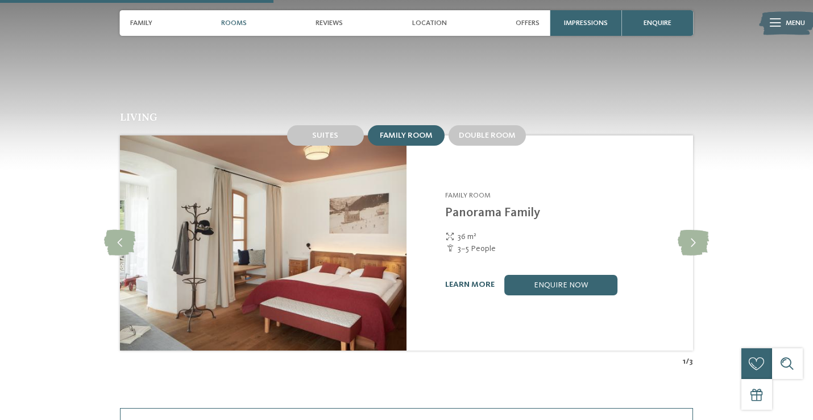
click at [467, 280] on link "learn more" at bounding box center [469, 284] width 49 height 8
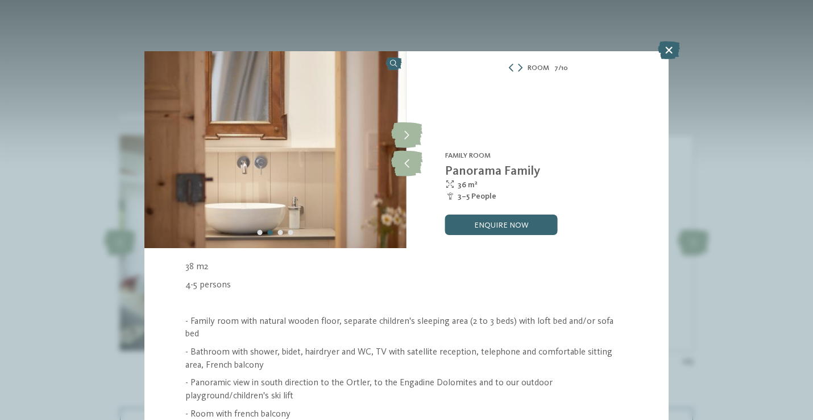
scroll to position [26, 0]
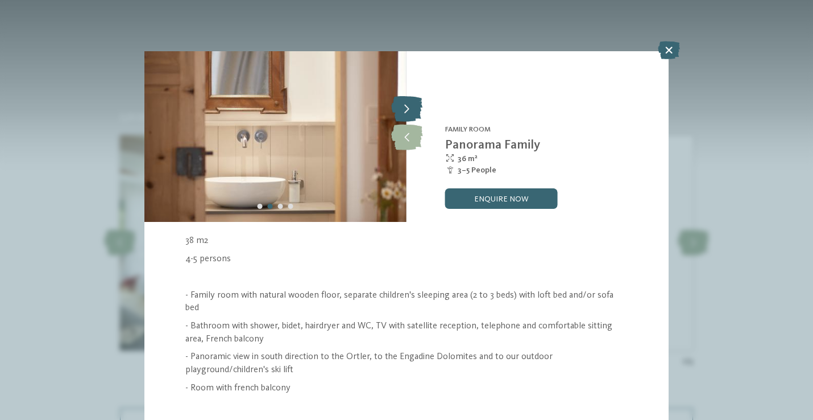
click at [405, 114] on icon at bounding box center [406, 110] width 31 height 26
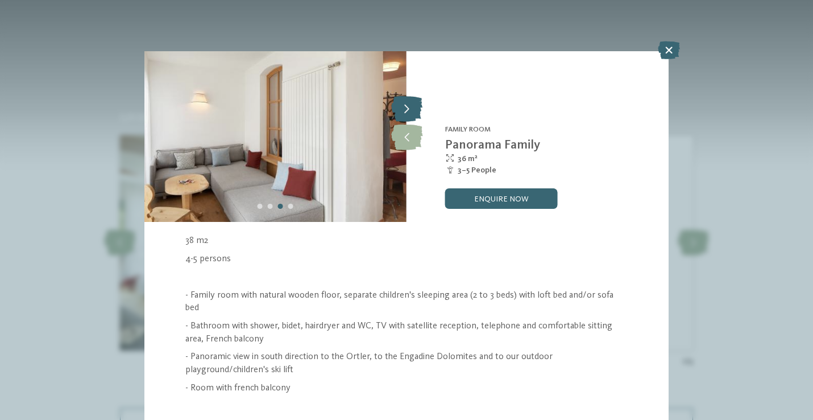
click at [405, 114] on icon at bounding box center [406, 110] width 31 height 26
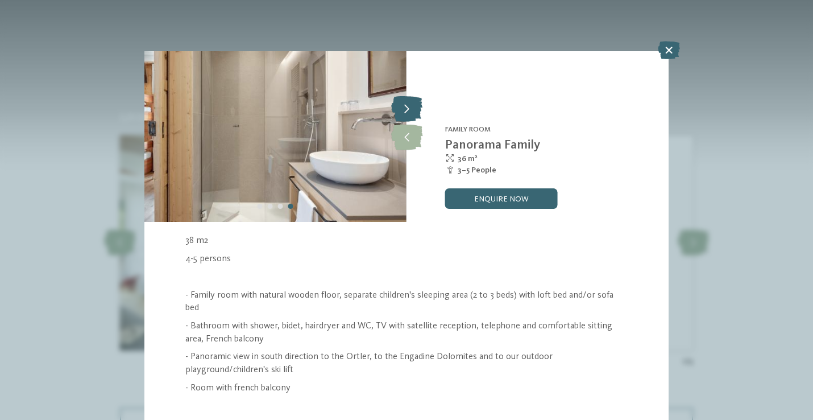
click at [405, 114] on icon at bounding box center [406, 110] width 31 height 26
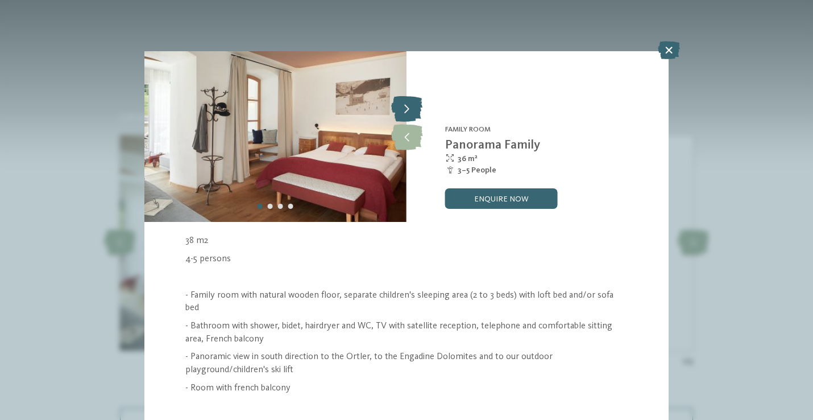
click at [405, 114] on icon at bounding box center [406, 110] width 31 height 26
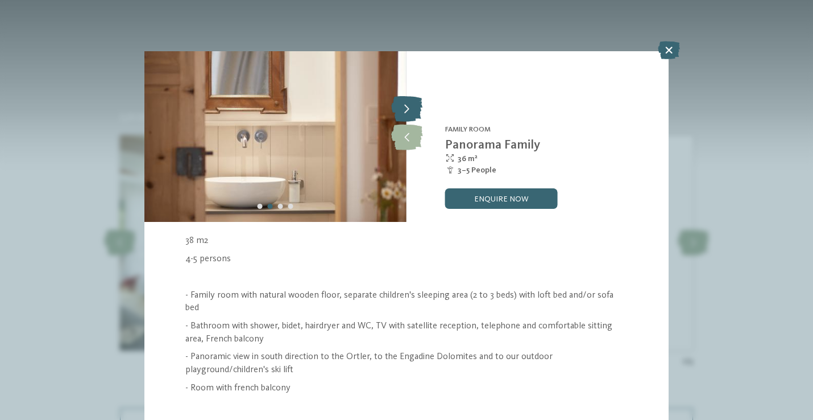
click at [405, 114] on icon at bounding box center [406, 110] width 31 height 26
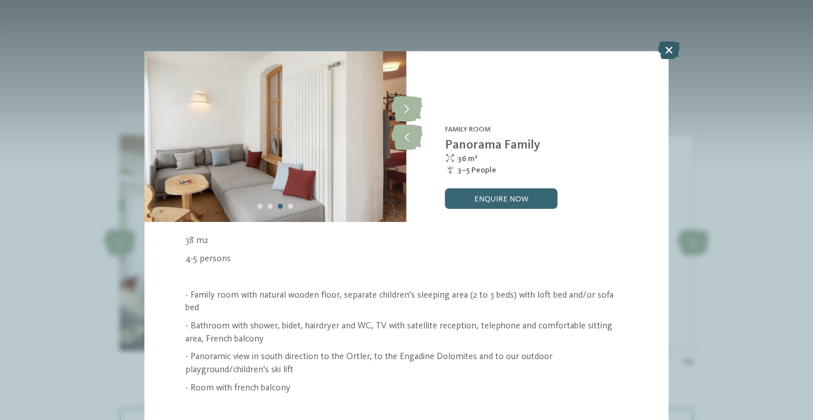
click at [659, 54] on icon at bounding box center [669, 50] width 22 height 18
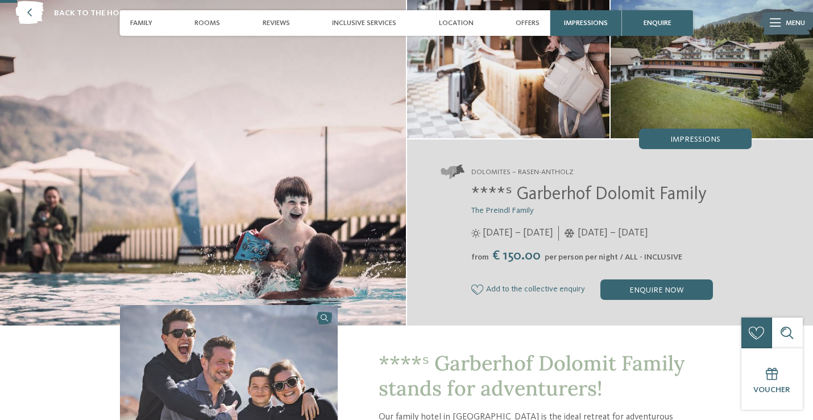
scroll to position [63, 0]
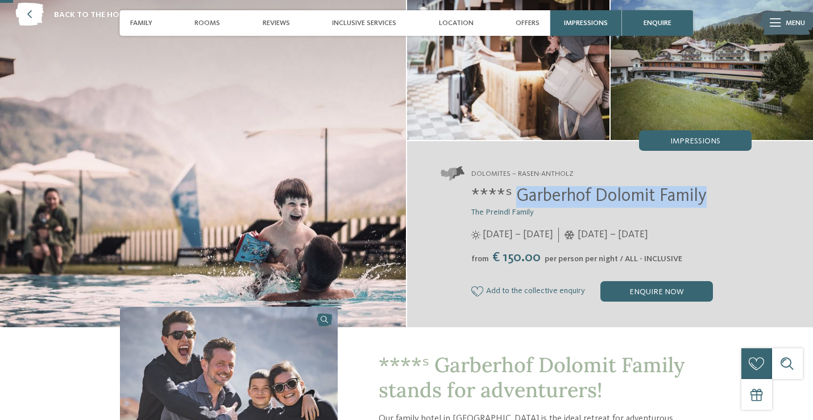
drag, startPoint x: 721, startPoint y: 196, endPoint x: 517, endPoint y: 196, distance: 204.7
click at [517, 196] on h2 "****ˢ Garberhof Dolomit Family" at bounding box center [611, 197] width 280 height 22
copy span "Garberhof Dolomit Family"
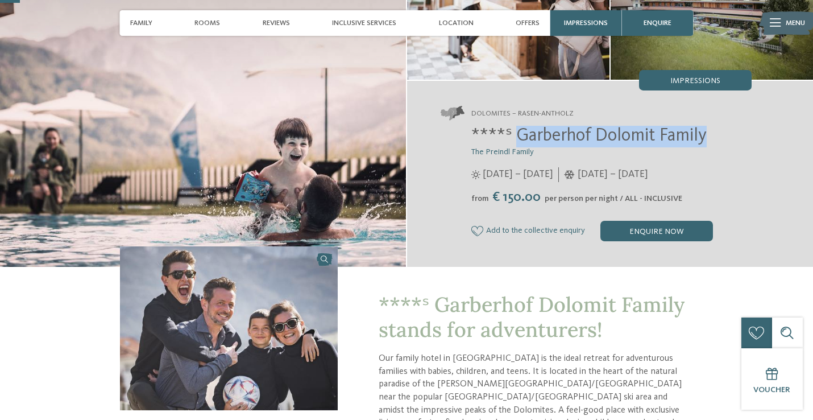
scroll to position [97, 0]
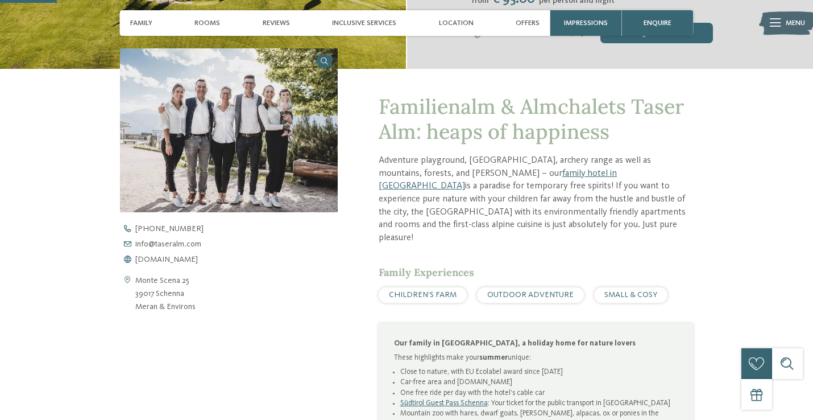
scroll to position [438, 0]
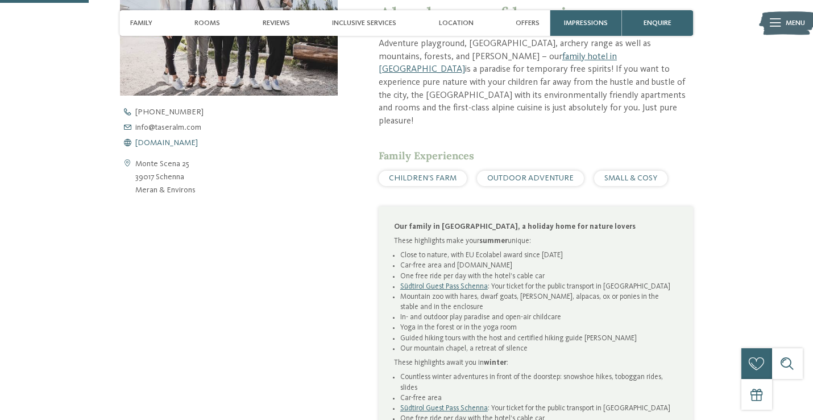
click at [169, 143] on span "[DOMAIN_NAME]" at bounding box center [166, 143] width 63 height 8
